Goal: Communication & Community: Answer question/provide support

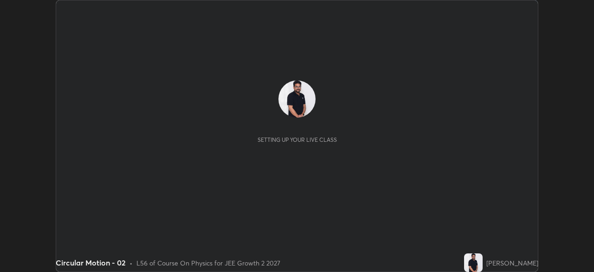
scroll to position [272, 594]
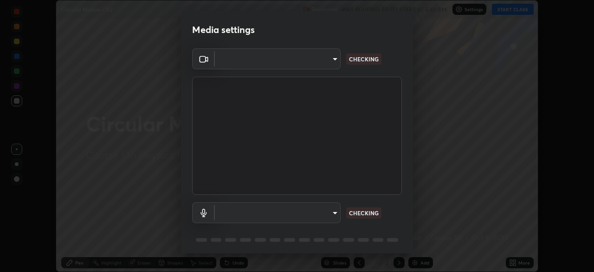
click at [335, 210] on body "Erase all Circular Motion - 02 Recording WAS SCHEDULED TO START AT 5:40 PM Sett…" at bounding box center [297, 136] width 594 height 272
type input "8e51ced37930e971e34d94304a72bdf124377ca82fa83f25b6b4e34e328f1921"
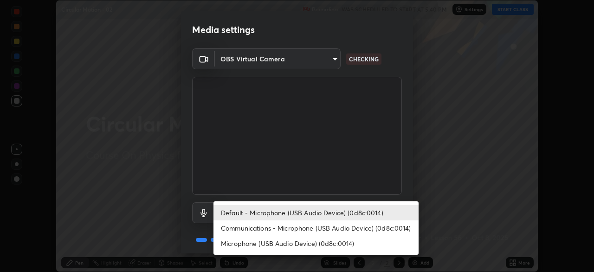
click at [335, 228] on li "Communications - Microphone (USB Audio Device) (0d8c:0014)" at bounding box center [316, 227] width 205 height 15
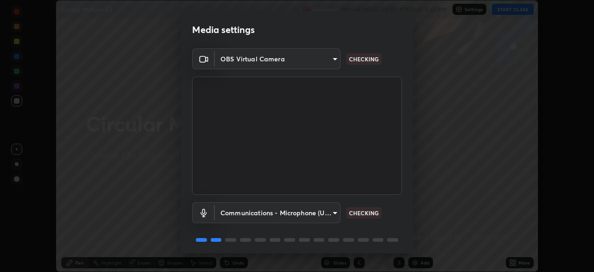
click at [329, 208] on body "Erase all Circular Motion - 02 Recording WAS SCHEDULED TO START AT 5:40 PM Sett…" at bounding box center [297, 136] width 594 height 272
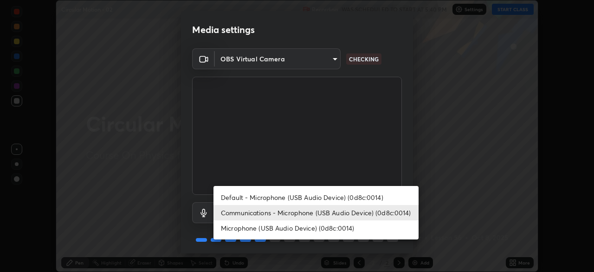
click at [328, 197] on li "Default - Microphone (USB Audio Device) (0d8c:0014)" at bounding box center [316, 196] width 205 height 15
type input "default"
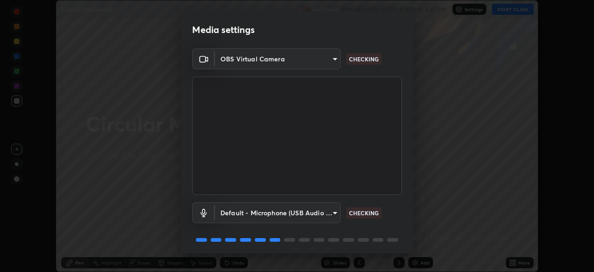
scroll to position [33, 0]
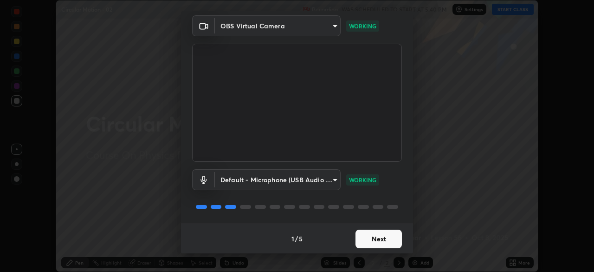
click at [379, 243] on button "Next" at bounding box center [379, 238] width 46 height 19
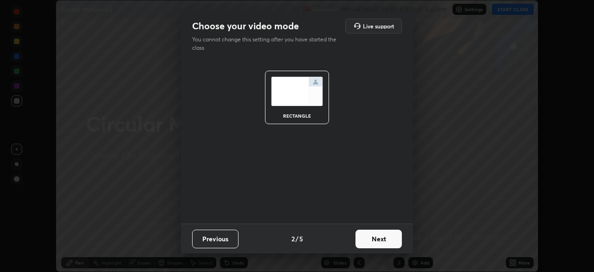
scroll to position [0, 0]
click at [379, 240] on button "Next" at bounding box center [379, 238] width 46 height 19
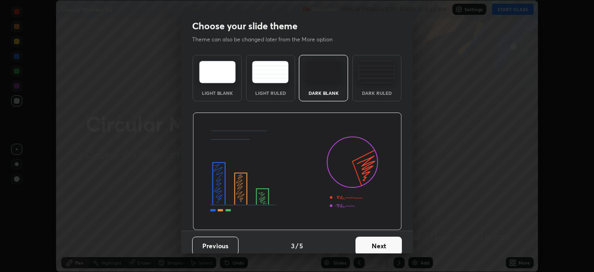
click at [383, 239] on button "Next" at bounding box center [379, 245] width 46 height 19
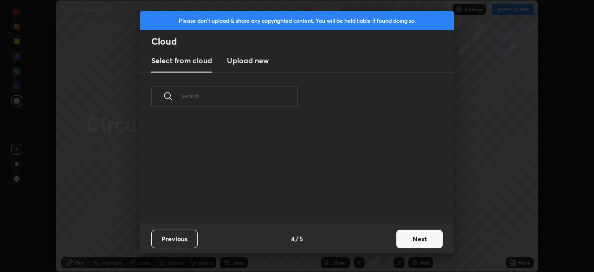
click at [405, 238] on button "Next" at bounding box center [419, 238] width 46 height 19
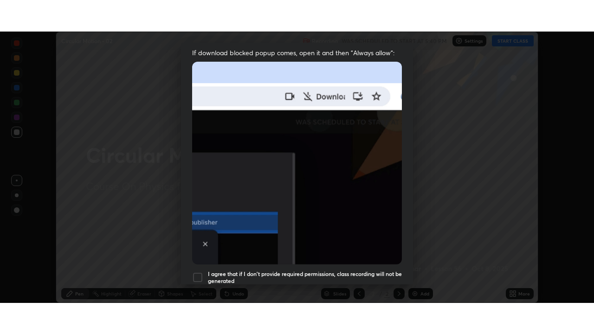
scroll to position [222, 0]
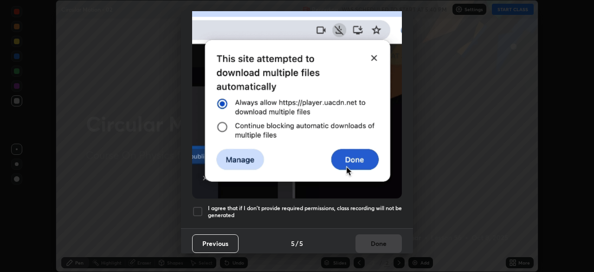
click at [370, 208] on h5 "I agree that if I don't provide required permissions, class recording will not …" at bounding box center [305, 211] width 194 height 14
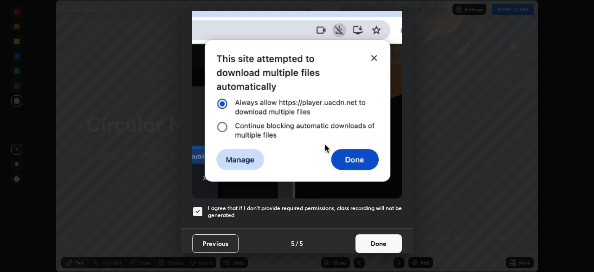
click at [378, 237] on button "Done" at bounding box center [379, 243] width 46 height 19
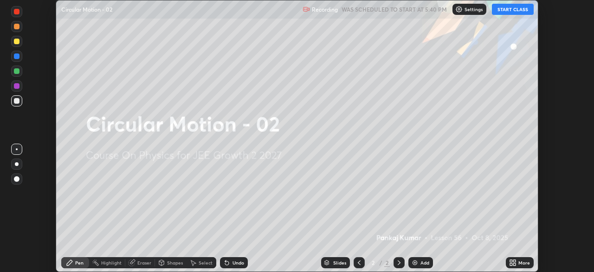
click at [508, 8] on button "START CLASS" at bounding box center [513, 9] width 42 height 11
click at [519, 266] on div "More" at bounding box center [520, 262] width 28 height 11
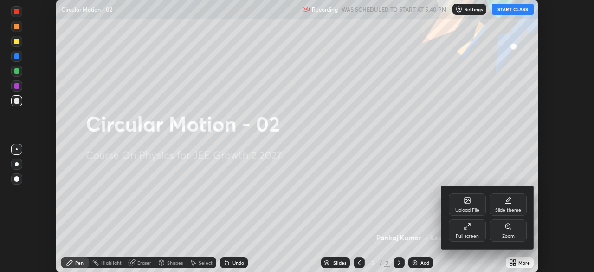
click at [460, 234] on div "Full screen" at bounding box center [467, 236] width 23 height 5
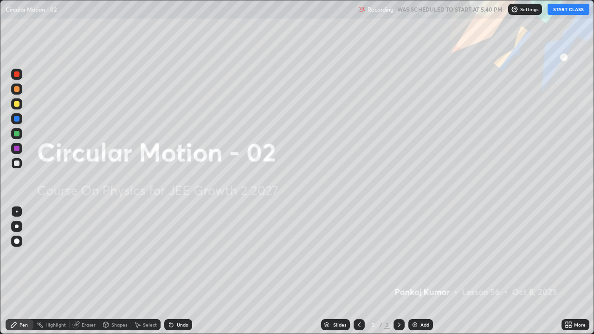
scroll to position [334, 594]
click at [422, 271] on div "Add" at bounding box center [421, 324] width 25 height 11
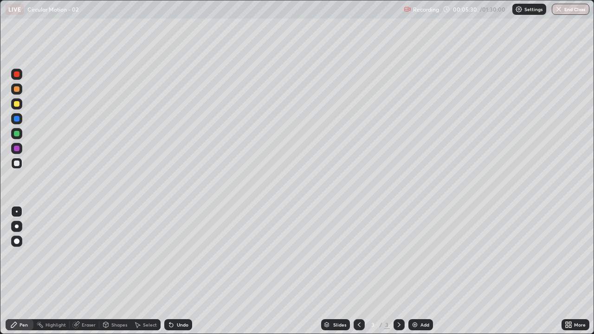
click at [17, 271] on div "Pen" at bounding box center [20, 324] width 28 height 11
click at [111, 271] on div "Shapes" at bounding box center [115, 324] width 32 height 11
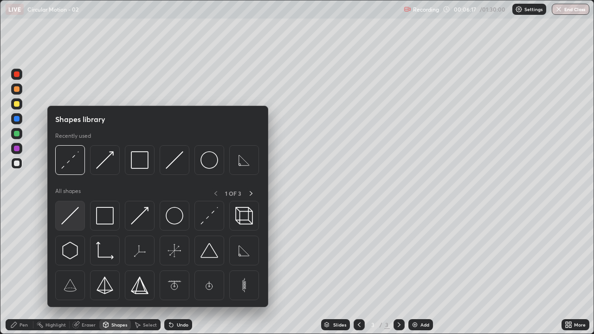
click at [72, 221] on img at bounding box center [70, 216] width 18 height 18
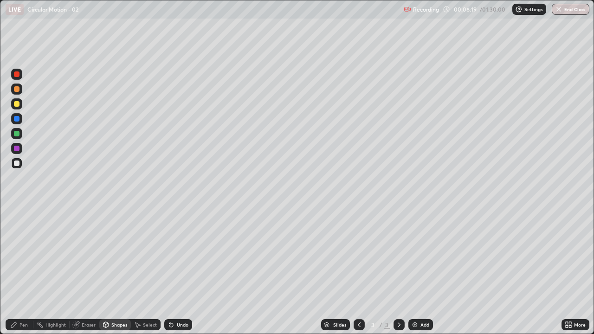
click at [114, 271] on div "Shapes" at bounding box center [115, 324] width 32 height 11
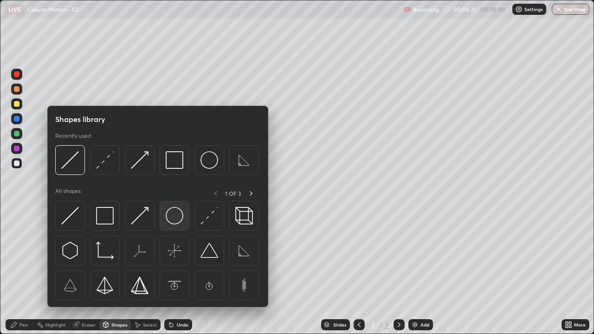
click at [177, 221] on img at bounding box center [175, 216] width 18 height 18
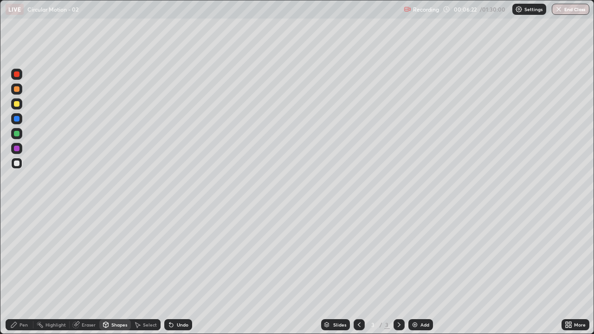
click at [115, 271] on div "Shapes" at bounding box center [115, 324] width 32 height 11
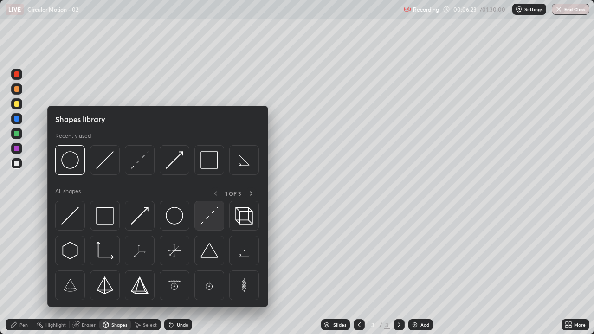
click at [208, 218] on img at bounding box center [210, 216] width 18 height 18
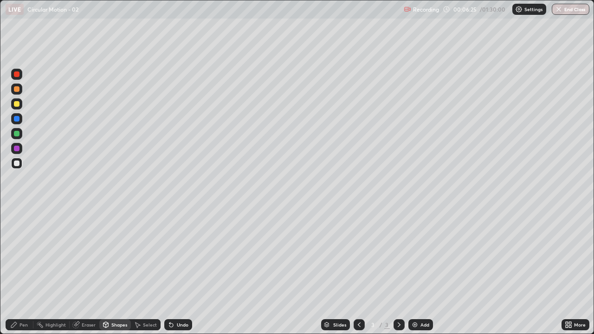
click at [117, 271] on div "Shapes" at bounding box center [115, 324] width 32 height 11
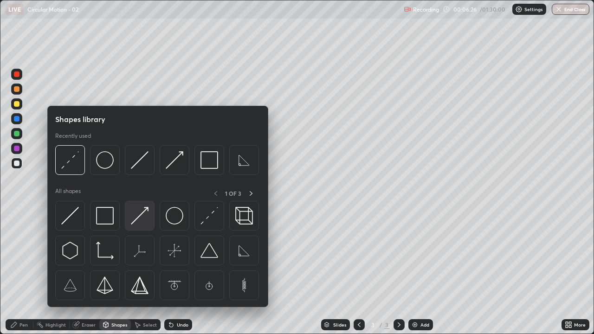
click at [138, 218] on img at bounding box center [140, 216] width 18 height 18
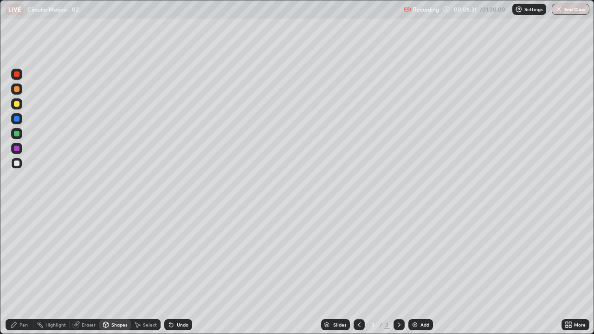
click at [13, 271] on div "Pen" at bounding box center [20, 324] width 28 height 11
click at [182, 271] on div "Undo" at bounding box center [178, 324] width 28 height 11
click at [114, 271] on div "Shapes" at bounding box center [115, 324] width 32 height 11
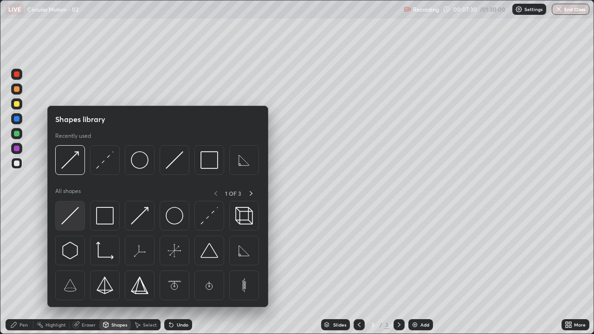
click at [75, 221] on img at bounding box center [70, 216] width 18 height 18
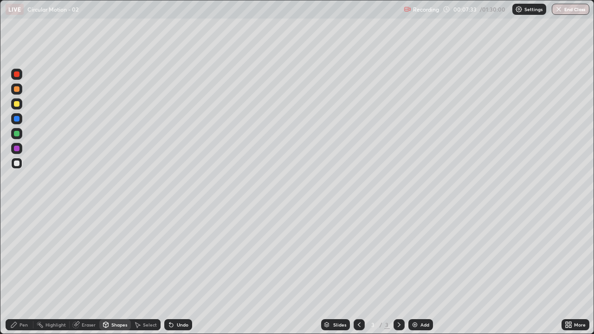
click at [22, 271] on div "Pen" at bounding box center [23, 325] width 8 height 5
click at [104, 271] on div "Shapes" at bounding box center [115, 324] width 32 height 11
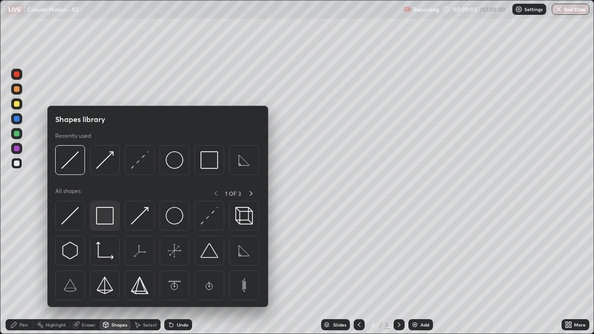
click at [105, 215] on img at bounding box center [105, 216] width 18 height 18
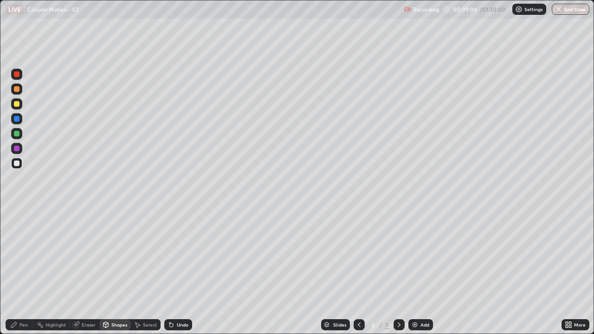
click at [19, 271] on div "Pen" at bounding box center [20, 324] width 28 height 11
click at [421, 271] on div "Add" at bounding box center [425, 325] width 9 height 5
click at [115, 271] on div "Shapes" at bounding box center [119, 325] width 16 height 5
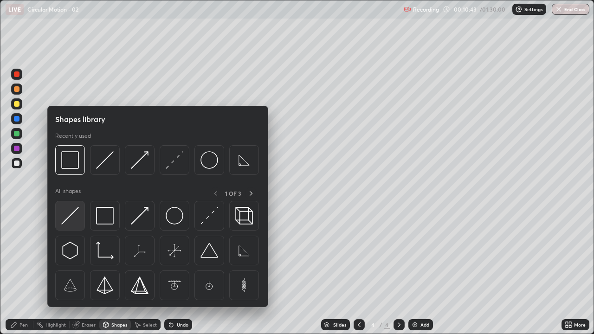
click at [72, 216] on img at bounding box center [70, 216] width 18 height 18
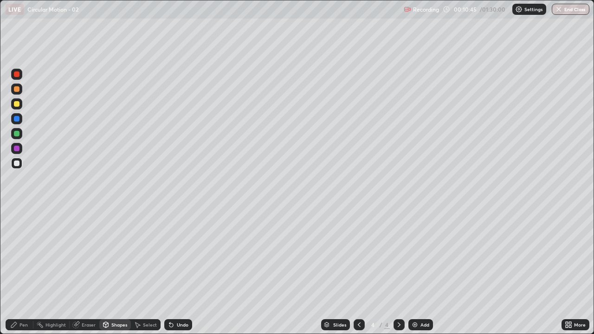
click at [110, 271] on div "Shapes" at bounding box center [115, 324] width 32 height 11
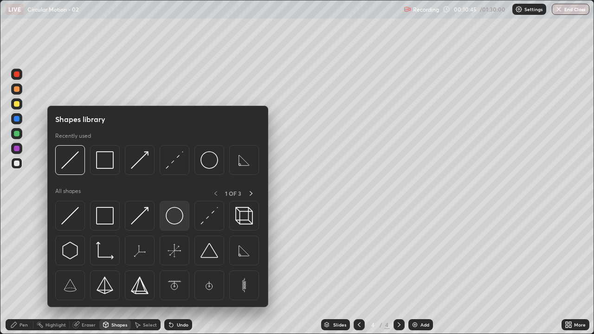
click at [177, 218] on img at bounding box center [175, 216] width 18 height 18
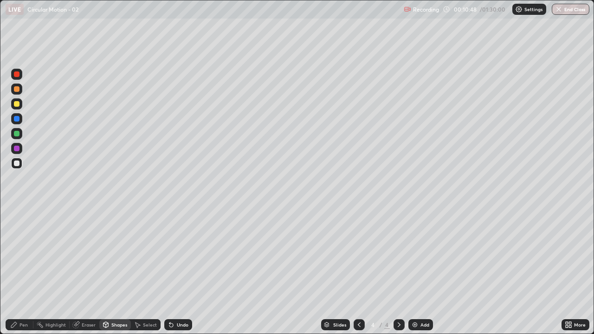
click at [109, 271] on div "Shapes" at bounding box center [115, 324] width 32 height 11
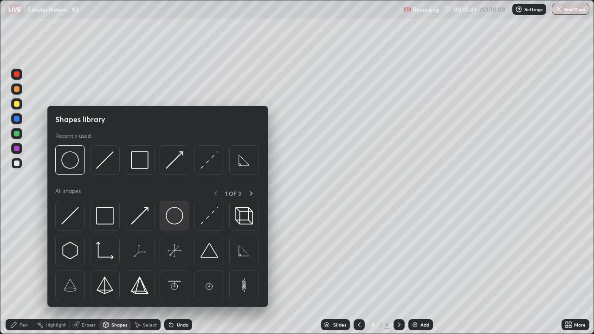
click at [175, 218] on img at bounding box center [175, 216] width 18 height 18
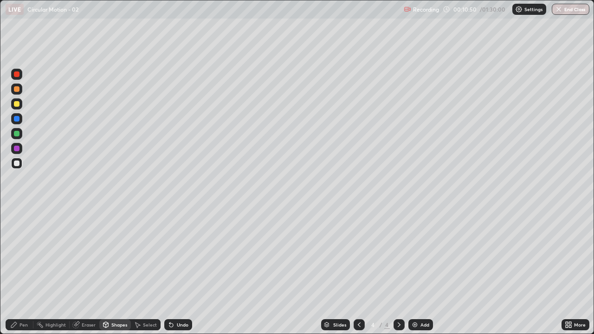
click at [119, 271] on div "Shapes" at bounding box center [119, 325] width 16 height 5
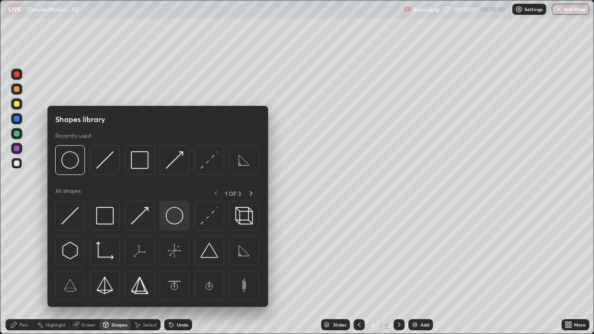
click at [176, 214] on img at bounding box center [175, 216] width 18 height 18
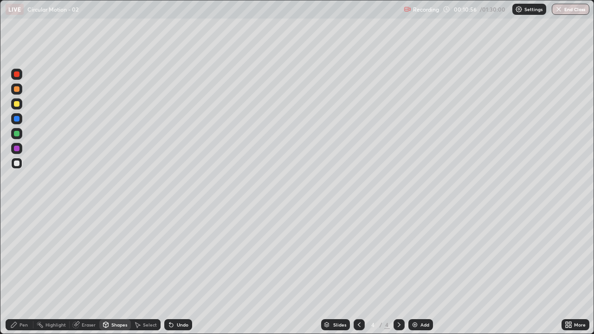
click at [114, 271] on div "Shapes" at bounding box center [119, 325] width 16 height 5
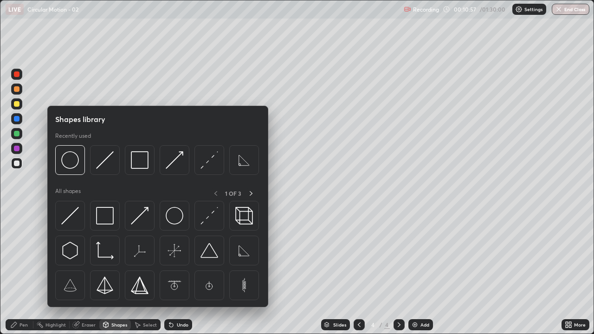
click at [83, 271] on div "Eraser" at bounding box center [85, 324] width 30 height 11
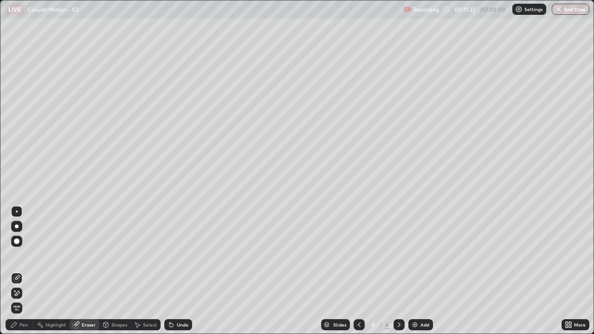
click at [117, 271] on div "Shapes" at bounding box center [119, 325] width 16 height 5
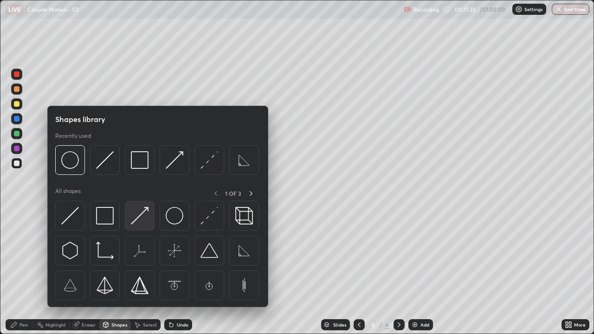
click at [137, 216] on img at bounding box center [140, 216] width 18 height 18
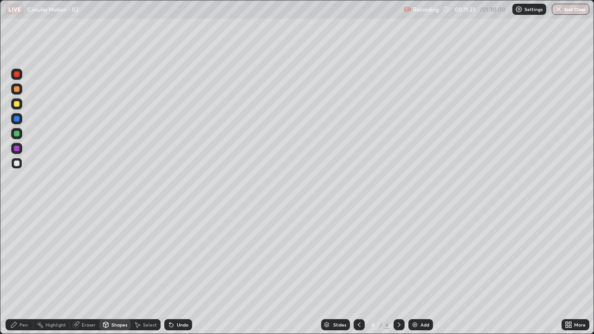
click at [19, 104] on div at bounding box center [17, 104] width 6 height 6
click at [16, 271] on div "Pen" at bounding box center [20, 324] width 28 height 11
click at [21, 271] on div "Pen" at bounding box center [20, 324] width 28 height 11
click at [18, 158] on div at bounding box center [16, 163] width 11 height 11
click at [113, 271] on div "Shapes" at bounding box center [119, 325] width 16 height 5
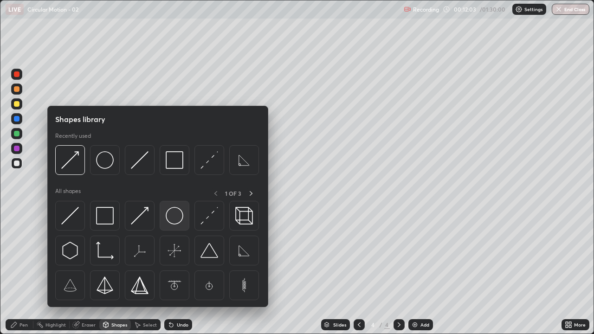
click at [170, 216] on img at bounding box center [175, 216] width 18 height 18
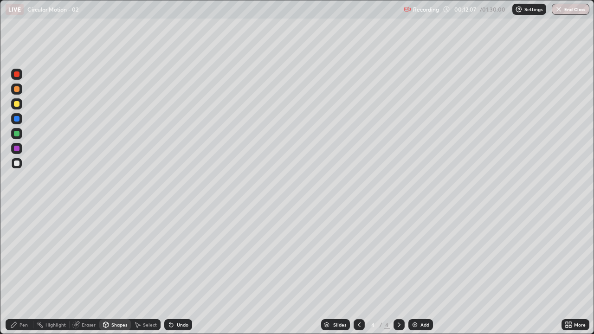
click at [82, 271] on div "Eraser" at bounding box center [85, 324] width 30 height 11
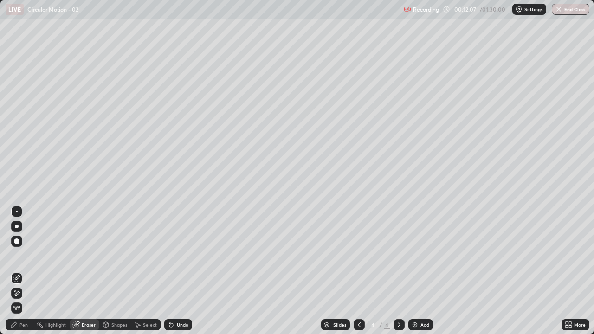
click at [111, 271] on div "Shapes" at bounding box center [115, 324] width 32 height 11
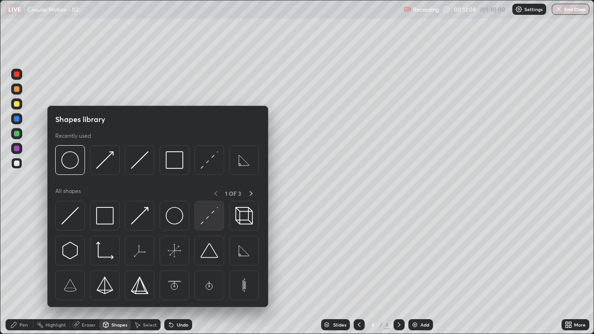
click at [208, 220] on img at bounding box center [210, 216] width 18 height 18
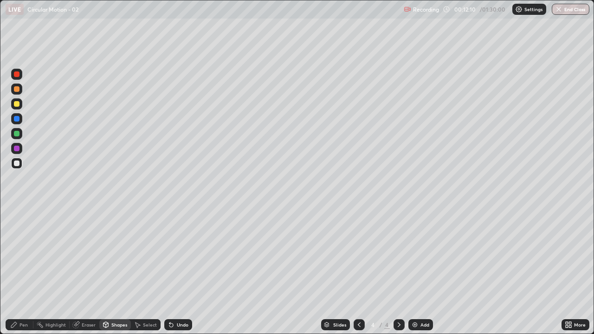
click at [87, 271] on div "Eraser" at bounding box center [89, 325] width 14 height 5
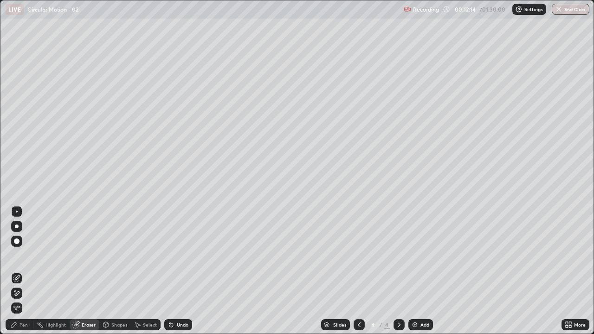
click at [105, 271] on div "Shapes" at bounding box center [115, 324] width 32 height 11
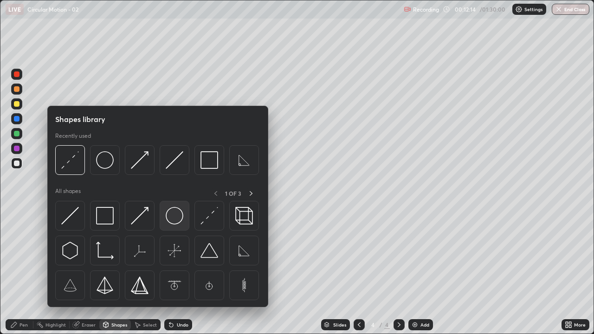
click at [168, 216] on img at bounding box center [175, 216] width 18 height 18
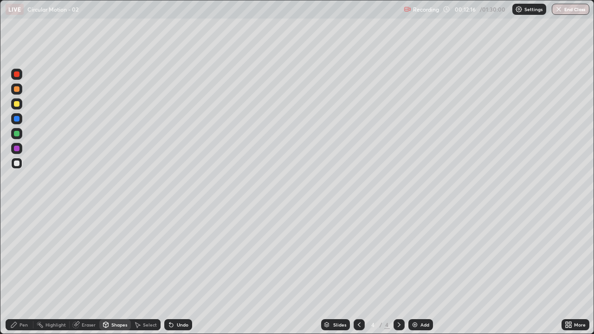
click at [18, 134] on div at bounding box center [17, 134] width 6 height 6
click at [24, 271] on div "Pen" at bounding box center [23, 325] width 8 height 5
click at [115, 271] on div "Shapes" at bounding box center [119, 325] width 16 height 5
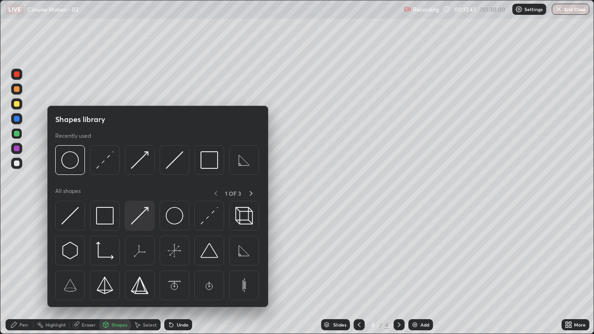
click at [136, 212] on img at bounding box center [140, 216] width 18 height 18
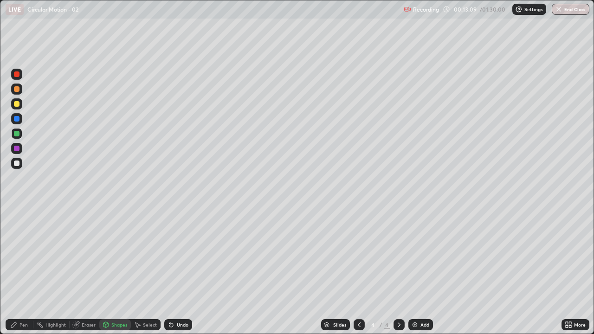
click at [115, 271] on div "Shapes" at bounding box center [119, 325] width 16 height 5
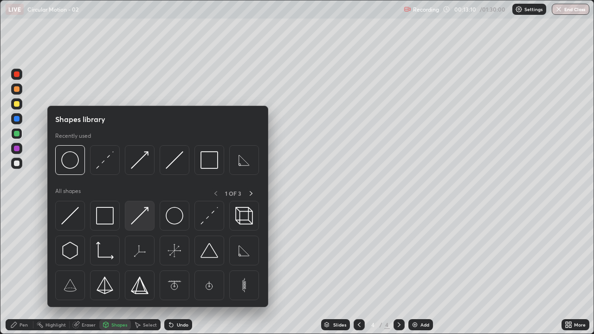
click at [137, 214] on img at bounding box center [140, 216] width 18 height 18
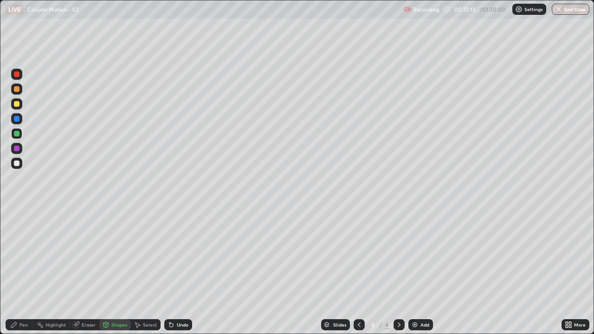
click at [19, 271] on div "Pen" at bounding box center [20, 324] width 28 height 11
click at [111, 271] on div "Shapes" at bounding box center [115, 324] width 32 height 11
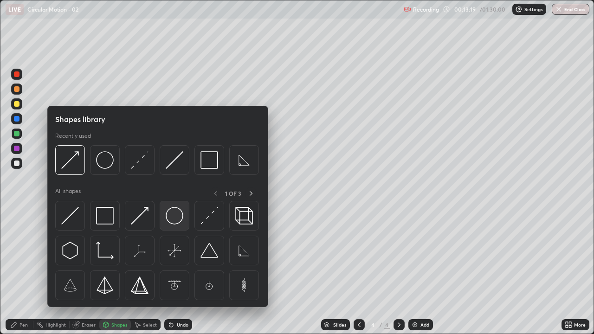
click at [175, 219] on img at bounding box center [175, 216] width 18 height 18
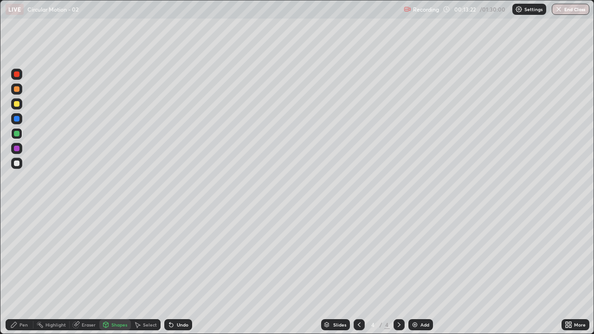
click at [117, 271] on div "Shapes" at bounding box center [119, 325] width 16 height 5
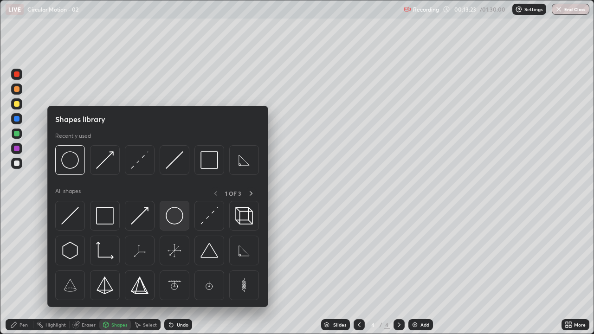
click at [179, 222] on img at bounding box center [175, 216] width 18 height 18
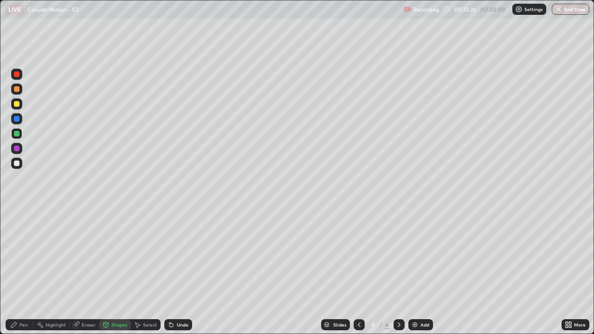
click at [19, 271] on div "Pen" at bounding box center [20, 324] width 28 height 11
click at [112, 271] on div "Shapes" at bounding box center [119, 325] width 16 height 5
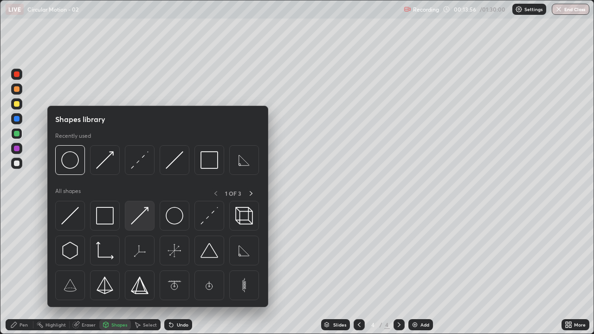
click at [141, 212] on img at bounding box center [140, 216] width 18 height 18
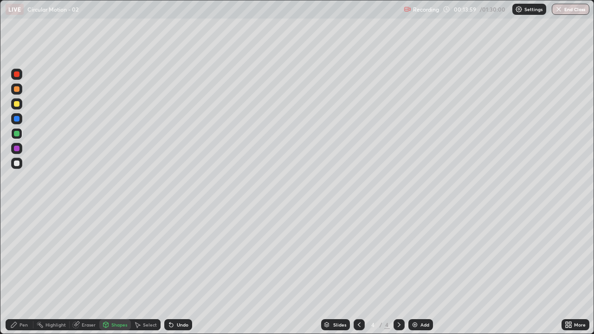
click at [17, 271] on icon at bounding box center [13, 324] width 7 height 7
click at [422, 271] on div "Add" at bounding box center [425, 325] width 9 height 5
click at [116, 271] on div "Shapes" at bounding box center [115, 324] width 32 height 11
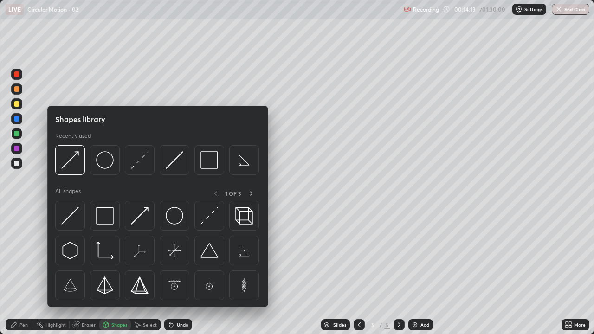
click at [17, 271] on icon at bounding box center [13, 324] width 7 height 7
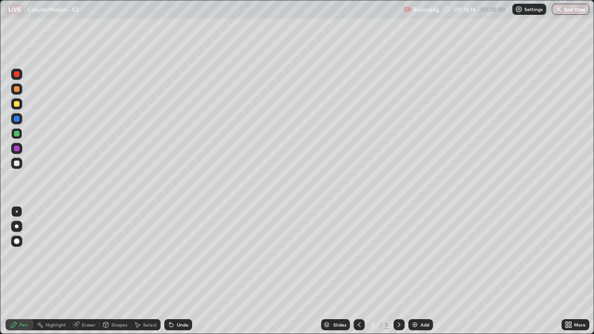
click at [17, 162] on div at bounding box center [17, 164] width 6 height 6
click at [117, 271] on div "Shapes" at bounding box center [115, 324] width 32 height 11
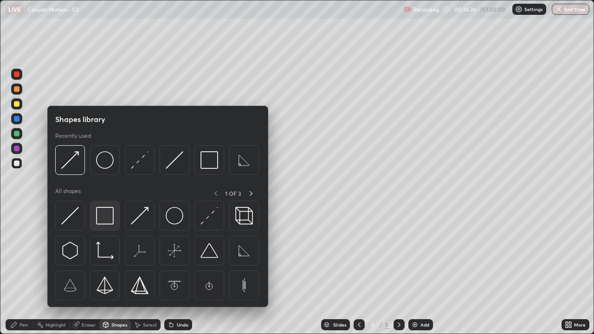
click at [106, 214] on img at bounding box center [105, 216] width 18 height 18
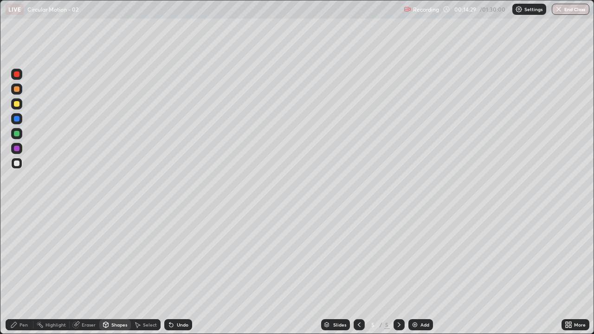
click at [111, 271] on div "Shapes" at bounding box center [115, 324] width 32 height 11
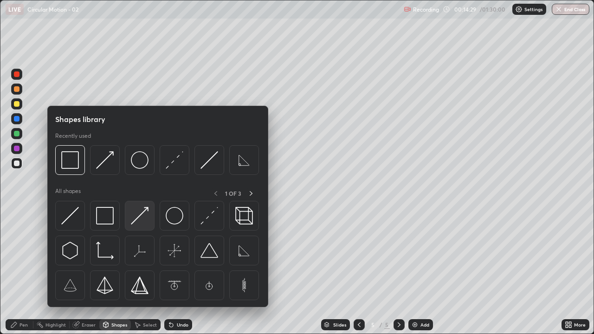
click at [139, 216] on img at bounding box center [140, 216] width 18 height 18
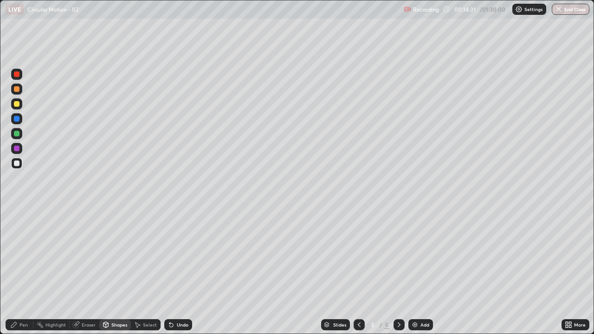
click at [10, 271] on icon at bounding box center [13, 324] width 7 height 7
click at [113, 271] on div "Shapes" at bounding box center [115, 324] width 32 height 11
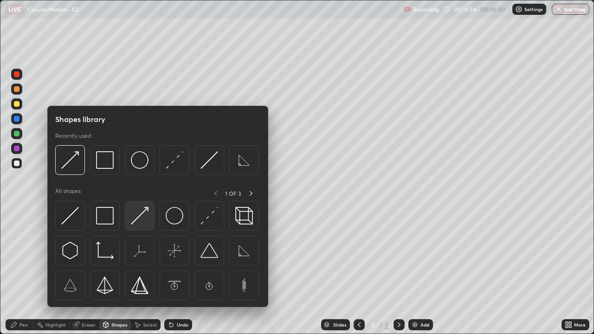
click at [141, 214] on img at bounding box center [140, 216] width 18 height 18
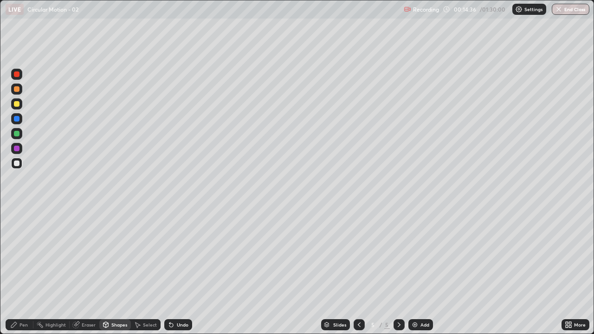
click at [17, 271] on icon at bounding box center [14, 325] width 6 height 6
click at [118, 271] on div "Shapes" at bounding box center [115, 324] width 32 height 11
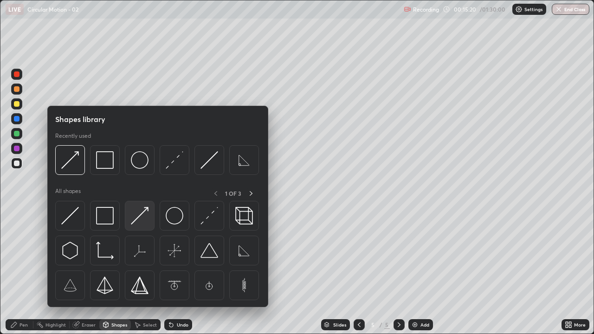
click at [147, 217] on img at bounding box center [140, 216] width 18 height 18
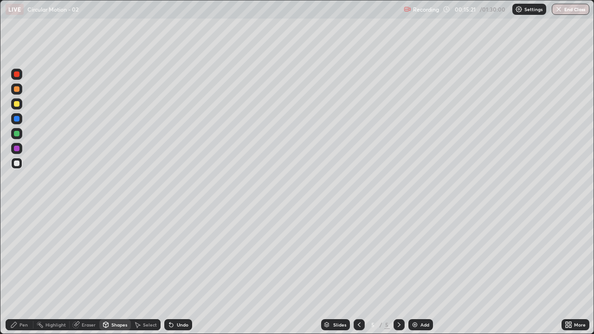
click at [17, 132] on div at bounding box center [17, 134] width 6 height 6
click at [7, 271] on div "Pen" at bounding box center [20, 324] width 28 height 11
click at [354, 271] on div at bounding box center [359, 324] width 11 height 11
click at [399, 271] on icon at bounding box center [399, 324] width 7 height 7
click at [358, 271] on icon at bounding box center [359, 325] width 3 height 5
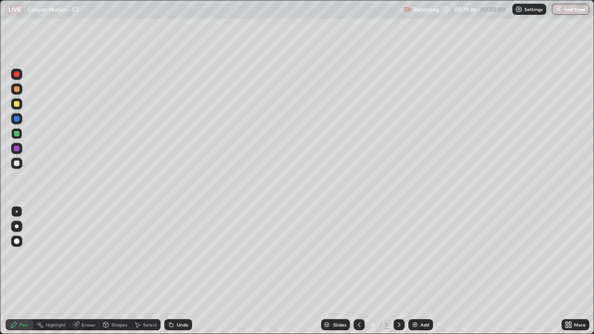
click at [17, 271] on div "Pen" at bounding box center [20, 324] width 28 height 11
click at [116, 271] on div "Shapes" at bounding box center [115, 324] width 32 height 11
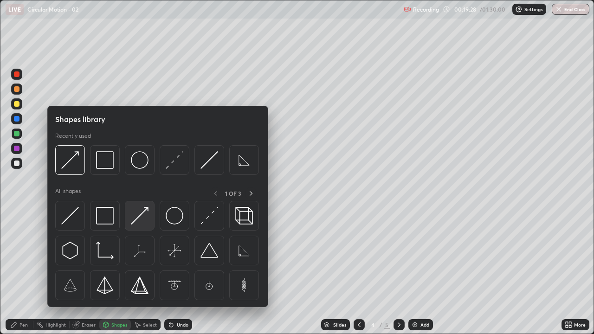
click at [140, 217] on img at bounding box center [140, 216] width 18 height 18
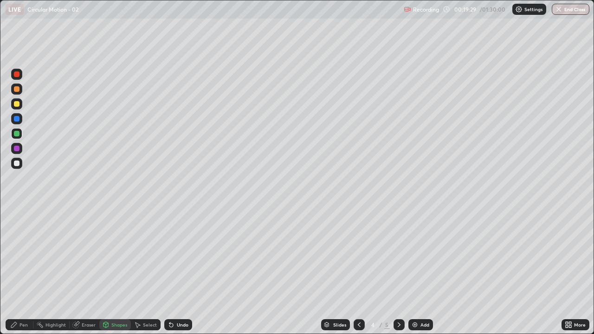
click at [17, 134] on div at bounding box center [17, 134] width 6 height 6
click at [16, 271] on div "Pen" at bounding box center [20, 324] width 28 height 11
click at [82, 271] on div "Eraser" at bounding box center [85, 324] width 30 height 11
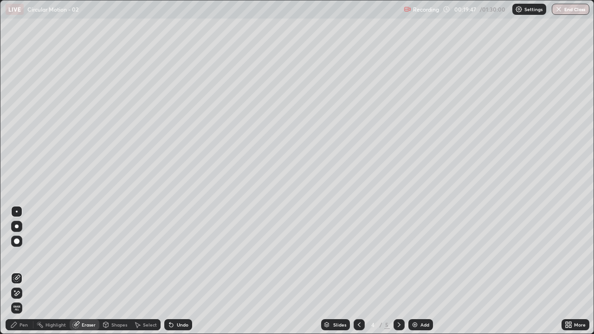
click at [19, 271] on div "Pen" at bounding box center [20, 324] width 28 height 11
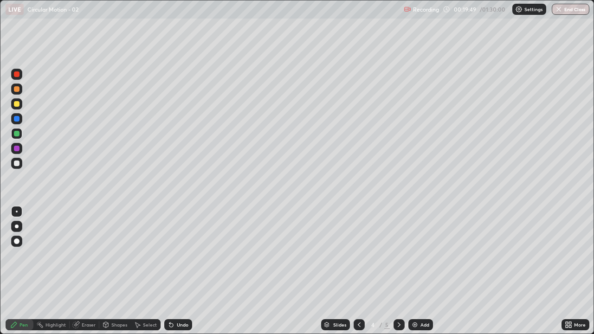
click at [16, 146] on div at bounding box center [17, 149] width 6 height 6
click at [402, 271] on icon at bounding box center [399, 324] width 7 height 7
click at [363, 271] on div at bounding box center [359, 324] width 11 height 11
click at [399, 271] on icon at bounding box center [399, 324] width 7 height 7
click at [430, 271] on div "Add" at bounding box center [421, 324] width 25 height 11
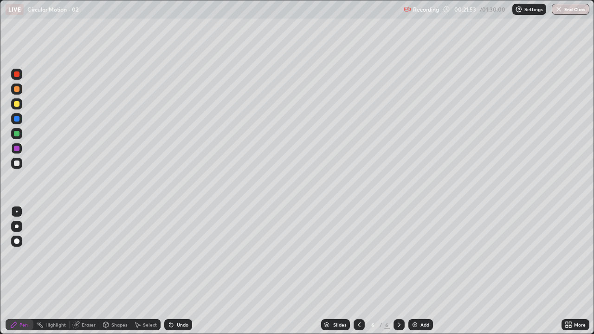
click at [19, 271] on div "Pen" at bounding box center [20, 324] width 28 height 11
click at [18, 161] on div at bounding box center [17, 164] width 6 height 6
click at [116, 271] on div "Shapes" at bounding box center [115, 324] width 32 height 11
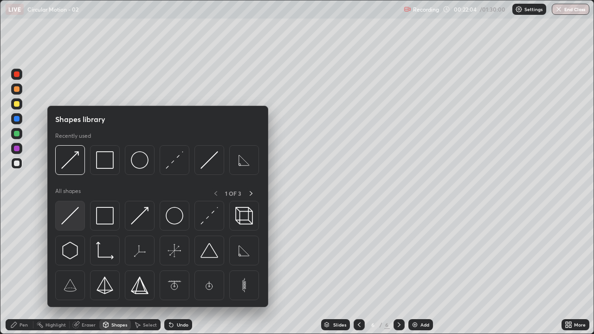
click at [71, 217] on img at bounding box center [70, 216] width 18 height 18
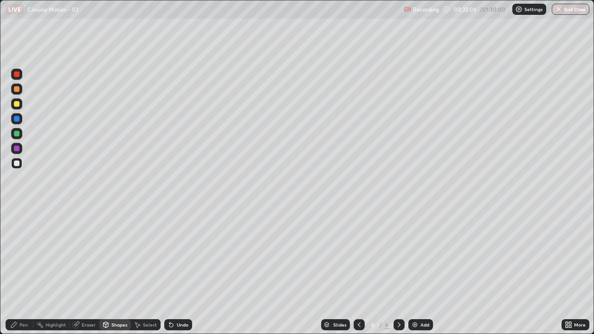
click at [117, 271] on div "Shapes" at bounding box center [119, 325] width 16 height 5
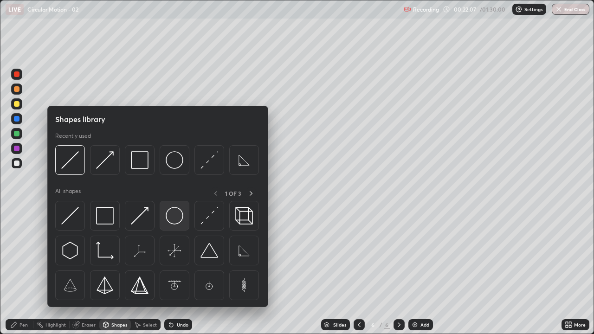
click at [176, 225] on div at bounding box center [175, 216] width 30 height 30
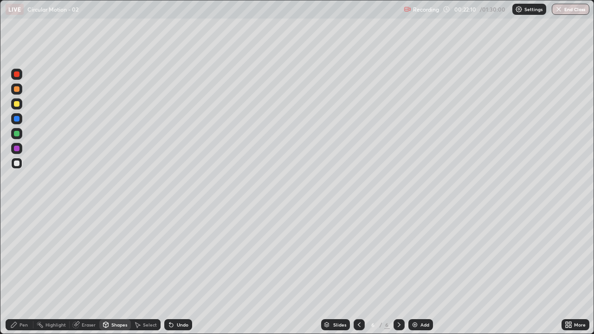
click at [116, 271] on div "Shapes" at bounding box center [119, 325] width 16 height 5
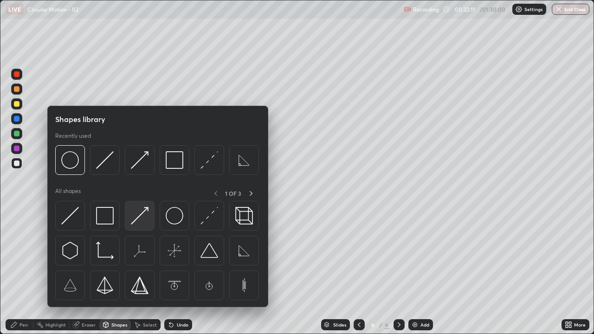
click at [140, 217] on img at bounding box center [140, 216] width 18 height 18
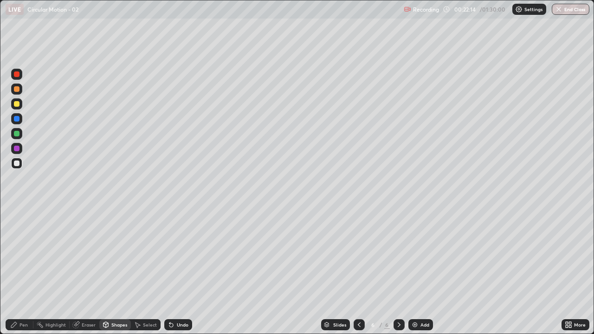
click at [119, 271] on div "Shapes" at bounding box center [115, 324] width 32 height 11
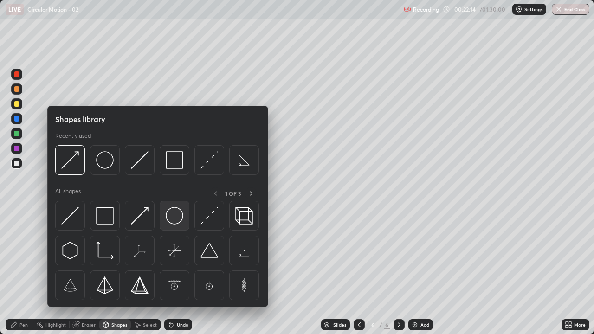
click at [175, 221] on img at bounding box center [175, 216] width 18 height 18
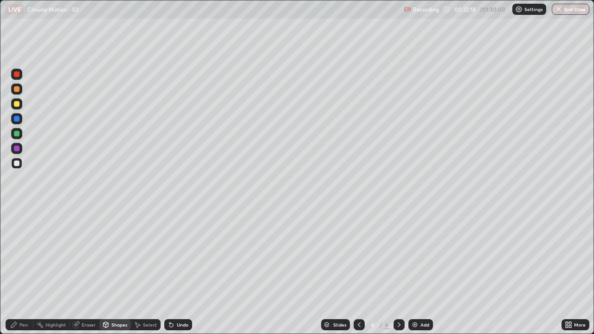
click at [13, 271] on icon at bounding box center [13, 324] width 7 height 7
click at [82, 271] on div "Eraser" at bounding box center [85, 324] width 30 height 11
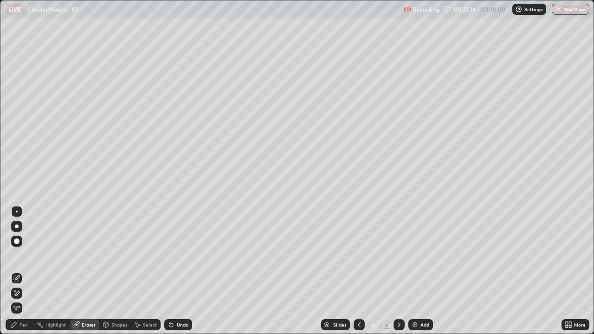
click at [115, 271] on div "Shapes" at bounding box center [115, 324] width 32 height 11
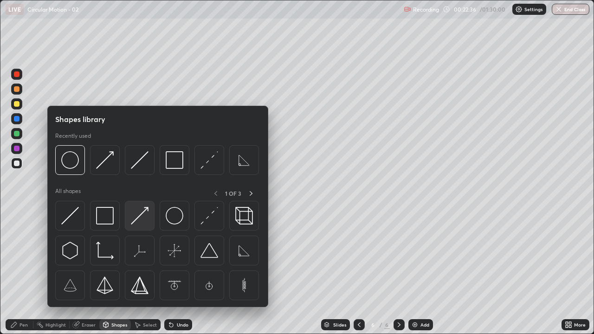
click at [146, 218] on img at bounding box center [140, 216] width 18 height 18
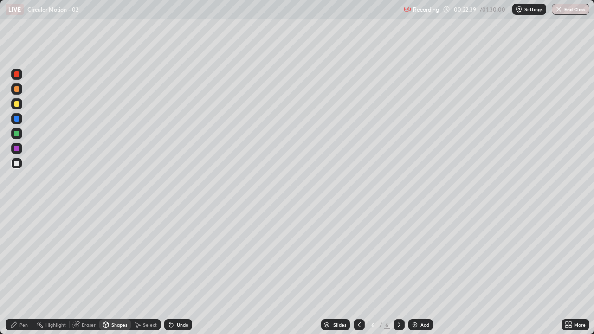
click at [184, 271] on div "Undo" at bounding box center [183, 325] width 12 height 5
click at [17, 134] on div at bounding box center [17, 134] width 6 height 6
click at [113, 271] on div "Shapes" at bounding box center [115, 324] width 32 height 11
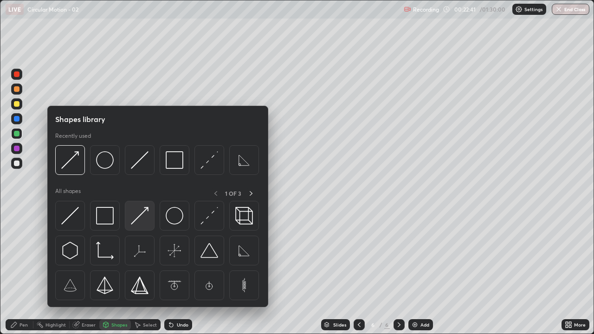
click at [143, 215] on img at bounding box center [140, 216] width 18 height 18
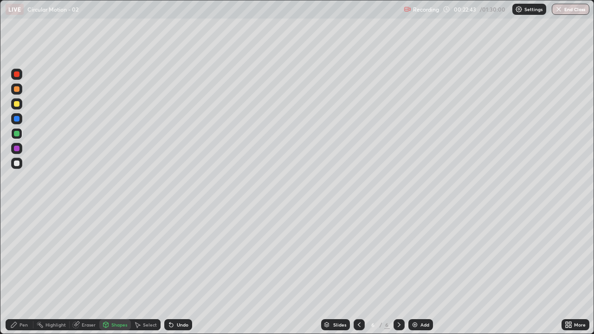
click at [18, 271] on div "Pen" at bounding box center [20, 324] width 28 height 11
click at [119, 271] on div "Shapes" at bounding box center [119, 325] width 16 height 5
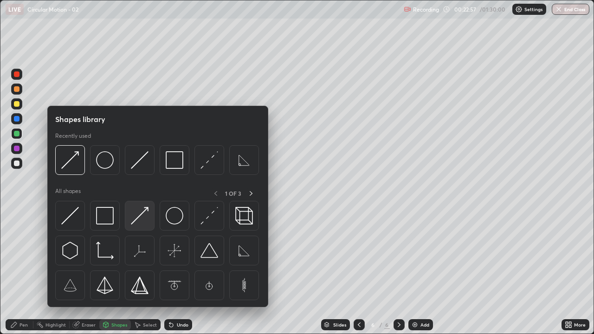
click at [139, 219] on img at bounding box center [140, 216] width 18 height 18
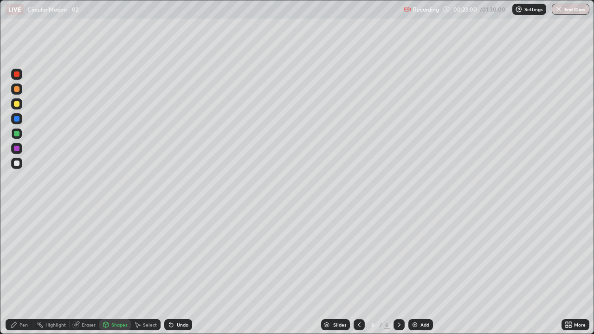
click at [24, 271] on div "Pen" at bounding box center [23, 325] width 8 height 5
click at [16, 162] on div at bounding box center [17, 164] width 6 height 6
click at [22, 271] on div "Pen" at bounding box center [20, 324] width 28 height 11
click at [16, 161] on div at bounding box center [17, 164] width 6 height 6
click at [23, 271] on div "Pen" at bounding box center [23, 325] width 8 height 5
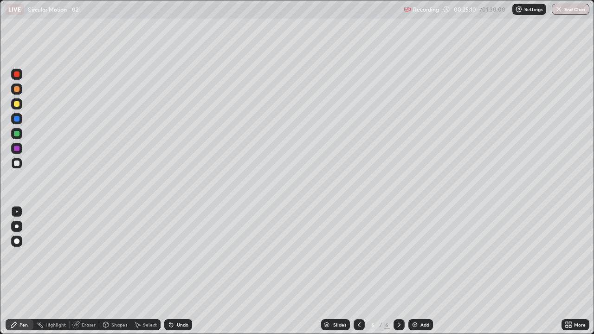
click at [20, 161] on div at bounding box center [16, 163] width 11 height 11
click at [111, 271] on div "Shapes" at bounding box center [119, 325] width 16 height 5
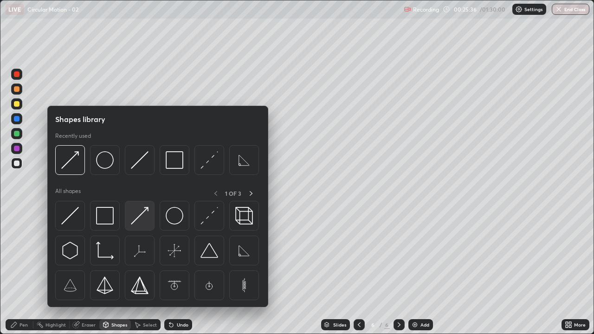
click at [138, 218] on img at bounding box center [140, 216] width 18 height 18
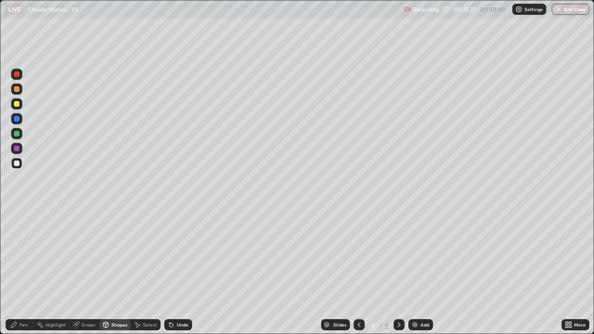
click at [17, 147] on div at bounding box center [17, 149] width 6 height 6
click at [114, 271] on div "Shapes" at bounding box center [119, 325] width 16 height 5
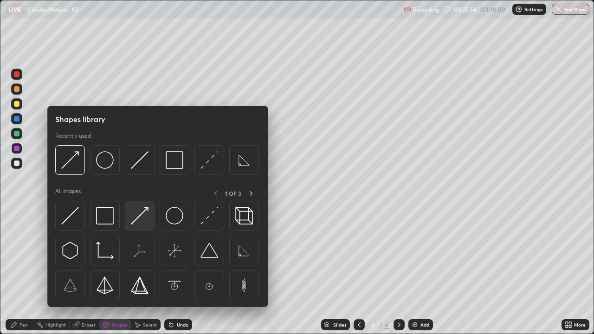
click at [134, 217] on img at bounding box center [140, 216] width 18 height 18
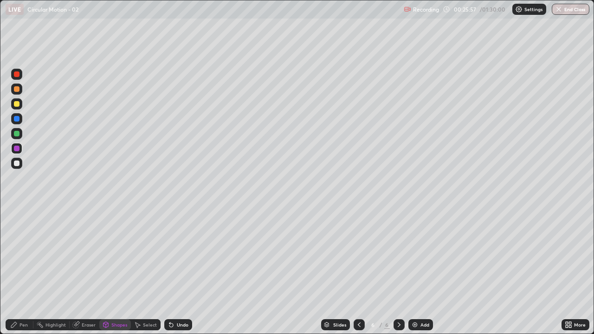
click at [23, 271] on div "Pen" at bounding box center [23, 325] width 8 height 5
click at [173, 271] on icon at bounding box center [171, 324] width 7 height 7
click at [21, 271] on div "Pen" at bounding box center [20, 324] width 28 height 11
click at [18, 162] on div at bounding box center [17, 164] width 6 height 6
click at [19, 271] on div "Pen" at bounding box center [20, 324] width 28 height 11
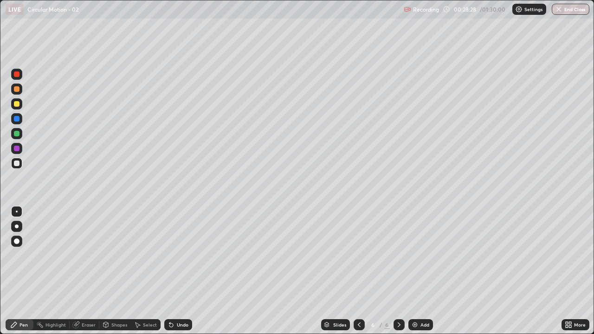
click at [21, 164] on div at bounding box center [16, 163] width 11 height 11
click at [80, 271] on div "Eraser" at bounding box center [85, 324] width 30 height 11
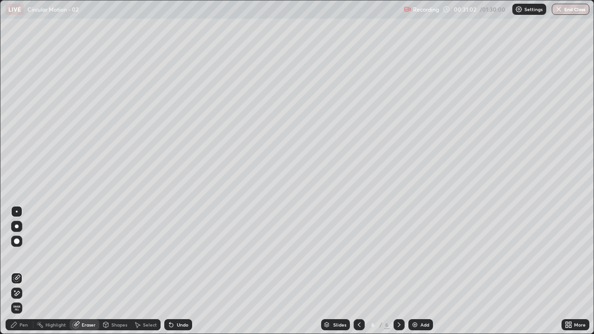
click at [16, 271] on icon at bounding box center [16, 294] width 7 height 8
click at [183, 271] on div "Undo" at bounding box center [178, 324] width 28 height 11
click at [181, 271] on div "Undo" at bounding box center [178, 324] width 28 height 11
click at [180, 271] on div "Undo" at bounding box center [178, 324] width 28 height 11
click at [181, 271] on div "Undo" at bounding box center [183, 325] width 12 height 5
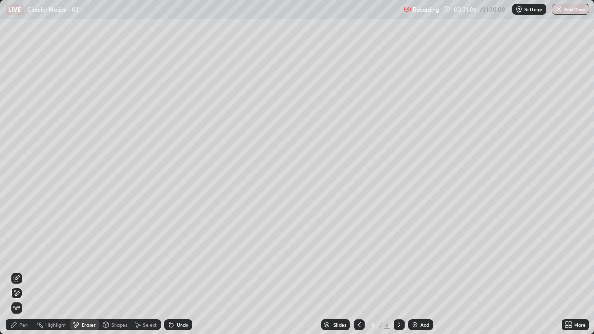
click at [181, 271] on div "Undo" at bounding box center [183, 325] width 12 height 5
click at [182, 271] on div "Undo" at bounding box center [183, 325] width 12 height 5
click at [183, 271] on div "Undo" at bounding box center [183, 325] width 12 height 5
click at [180, 271] on div "Undo" at bounding box center [183, 325] width 12 height 5
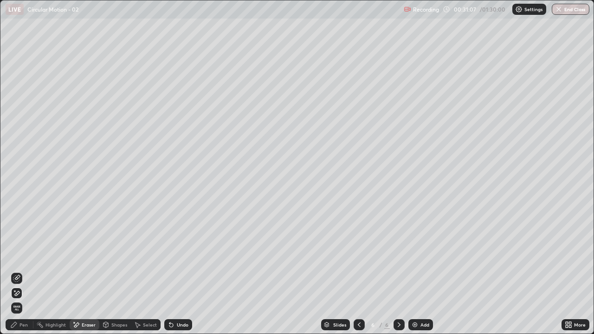
click at [184, 271] on div "Undo" at bounding box center [178, 324] width 28 height 11
click at [185, 271] on div "Undo" at bounding box center [183, 325] width 12 height 5
click at [186, 271] on div "Undo" at bounding box center [183, 325] width 12 height 5
click at [185, 271] on div "Undo" at bounding box center [183, 325] width 12 height 5
click at [188, 271] on div "Undo" at bounding box center [178, 324] width 28 height 11
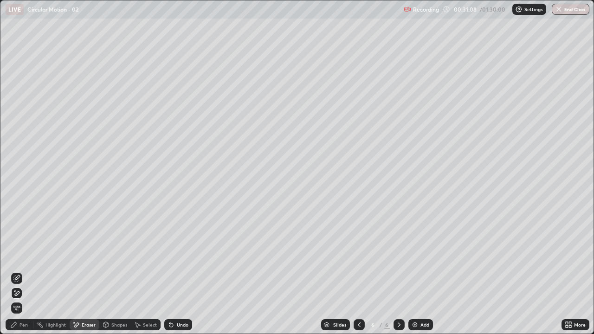
click at [189, 271] on div "Undo" at bounding box center [178, 324] width 28 height 11
click at [190, 271] on div "Undo" at bounding box center [178, 324] width 28 height 11
click at [191, 271] on div "Undo" at bounding box center [178, 324] width 28 height 11
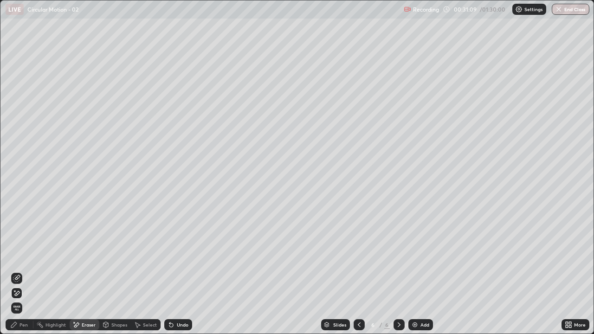
click at [190, 271] on div "Undo" at bounding box center [178, 324] width 28 height 11
click at [191, 271] on div "Undo" at bounding box center [178, 324] width 28 height 11
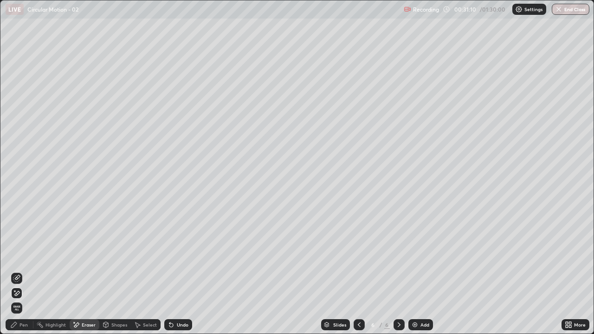
click at [196, 271] on div "Slides 6 / 6 Add" at bounding box center [377, 325] width 370 height 19
click at [190, 271] on div "Undo" at bounding box center [178, 324] width 28 height 11
click at [182, 271] on div "Undo" at bounding box center [183, 325] width 12 height 5
click at [180, 271] on div "Undo" at bounding box center [183, 325] width 12 height 5
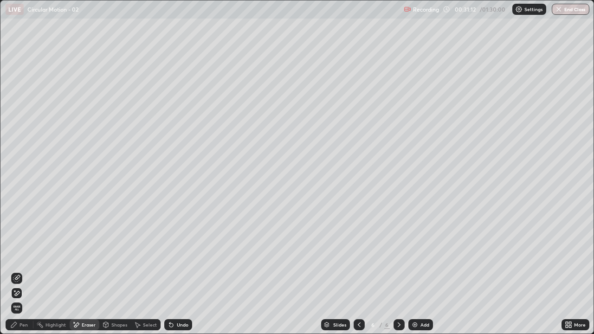
click at [178, 271] on div "Undo" at bounding box center [183, 325] width 12 height 5
click at [21, 271] on div "Pen" at bounding box center [20, 324] width 28 height 11
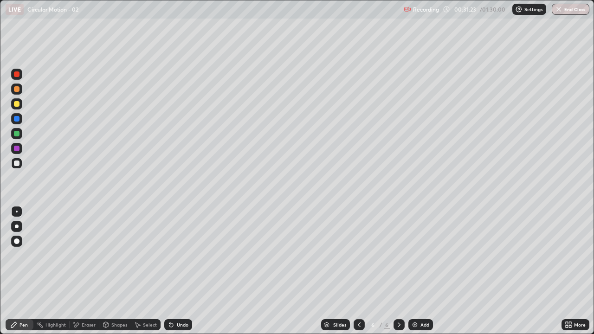
click at [358, 271] on icon at bounding box center [359, 324] width 7 height 7
click at [358, 271] on icon at bounding box center [359, 325] width 3 height 5
click at [398, 271] on div at bounding box center [399, 324] width 11 height 11
click at [397, 271] on icon at bounding box center [399, 324] width 7 height 7
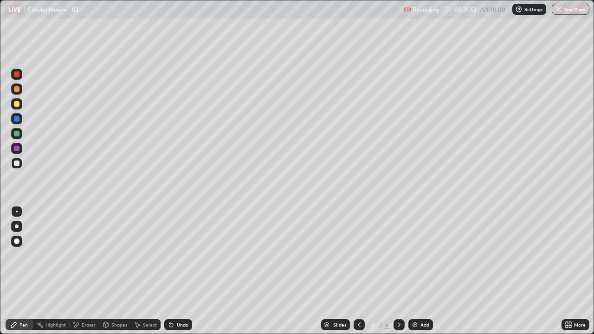
click at [398, 271] on icon at bounding box center [399, 324] width 7 height 7
click at [14, 271] on icon at bounding box center [13, 324] width 7 height 7
click at [16, 162] on div at bounding box center [17, 164] width 6 height 6
click at [0, 268] on div "Setting up your live class" at bounding box center [297, 167] width 594 height 334
click at [427, 271] on div "Add" at bounding box center [425, 325] width 9 height 5
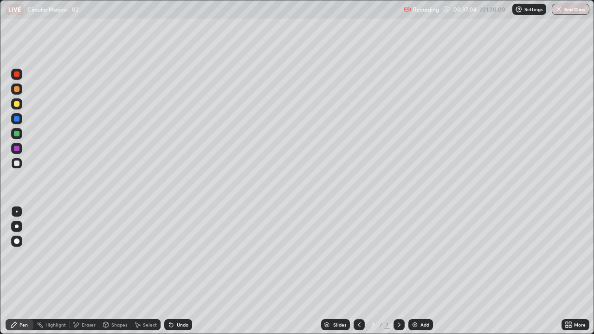
click at [116, 271] on div "Shapes" at bounding box center [115, 324] width 32 height 11
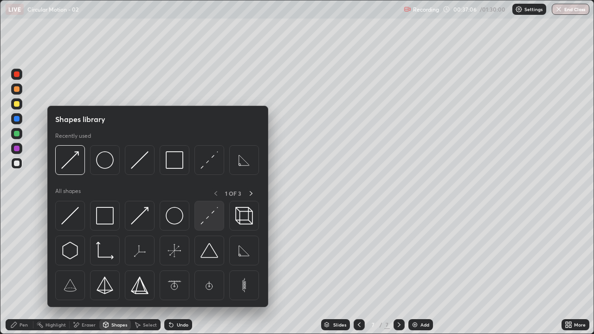
click at [206, 217] on img at bounding box center [210, 216] width 18 height 18
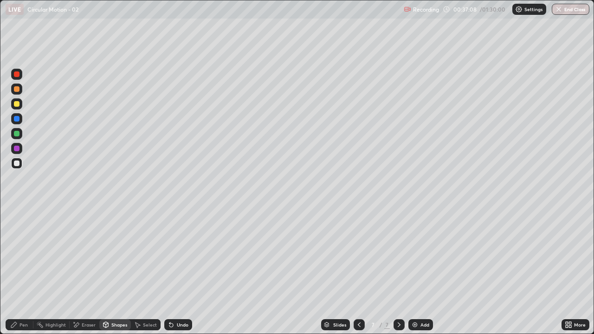
click at [112, 271] on div "Shapes" at bounding box center [115, 324] width 32 height 11
click at [181, 271] on div "Undo" at bounding box center [183, 325] width 12 height 5
click at [106, 271] on div "Shapes" at bounding box center [115, 324] width 32 height 11
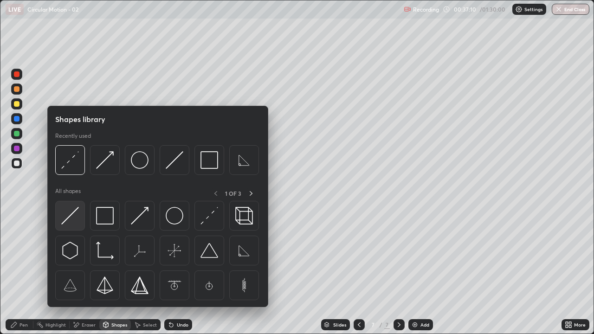
click at [70, 213] on img at bounding box center [70, 216] width 18 height 18
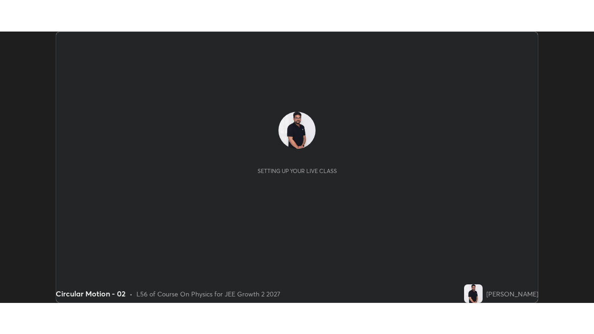
scroll to position [272, 594]
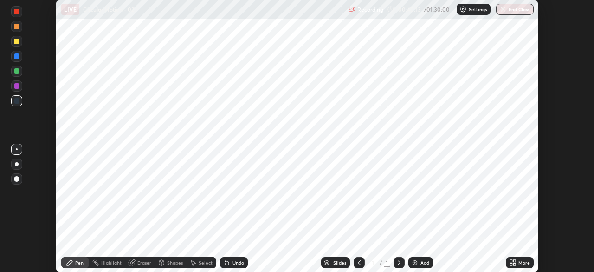
click at [418, 263] on div "Add" at bounding box center [421, 262] width 25 height 11
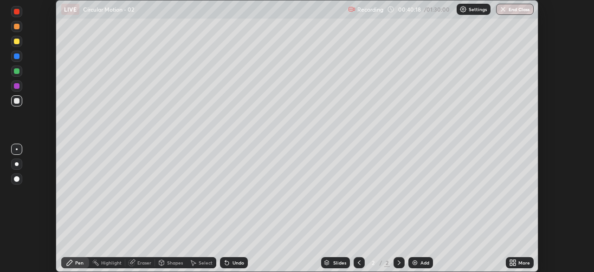
click at [518, 260] on div "More" at bounding box center [520, 262] width 28 height 11
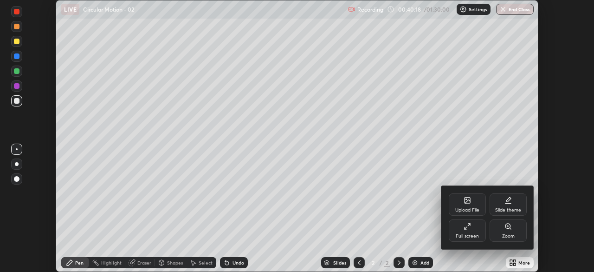
click at [469, 232] on div "Full screen" at bounding box center [467, 230] width 37 height 22
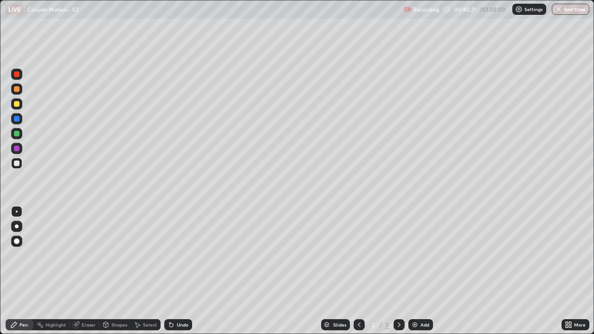
click at [114, 271] on div "Shapes" at bounding box center [115, 324] width 32 height 11
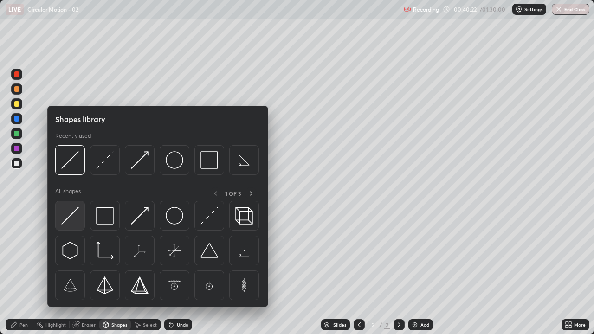
click at [69, 215] on img at bounding box center [70, 216] width 18 height 18
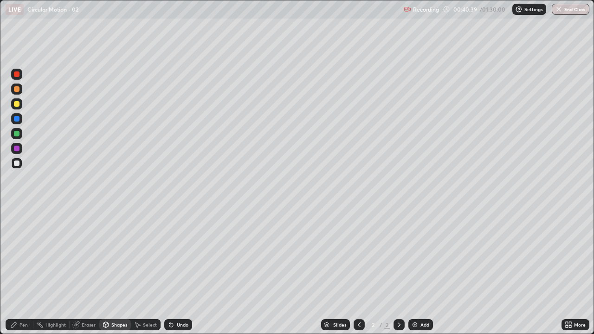
click at [20, 271] on div "Pen" at bounding box center [20, 324] width 28 height 11
click at [111, 271] on div "Shapes" at bounding box center [119, 325] width 16 height 5
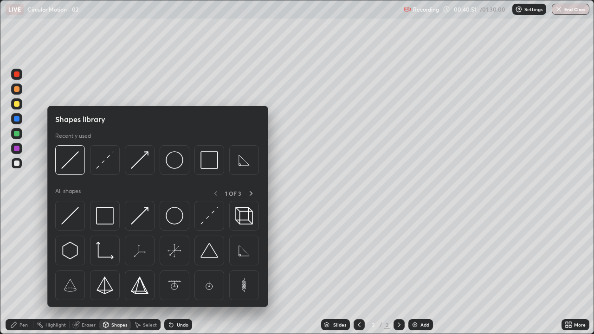
click at [13, 271] on div "Pen" at bounding box center [20, 324] width 28 height 11
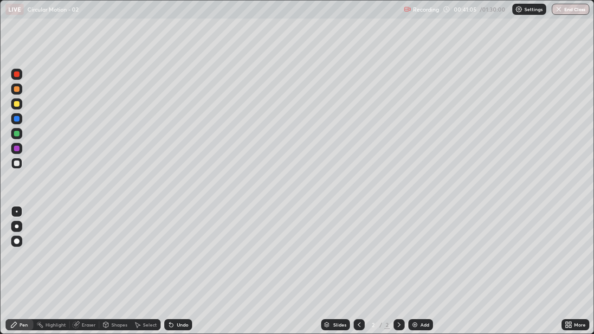
click at [110, 271] on div "Shapes" at bounding box center [115, 324] width 32 height 11
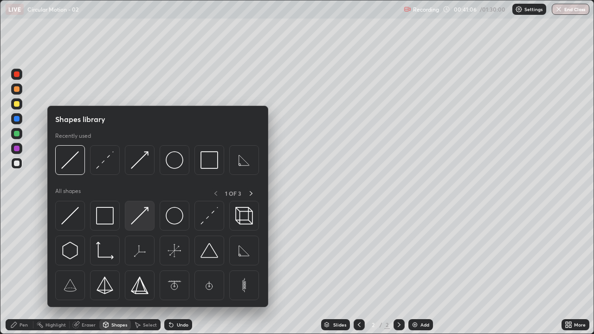
click at [136, 214] on img at bounding box center [140, 216] width 18 height 18
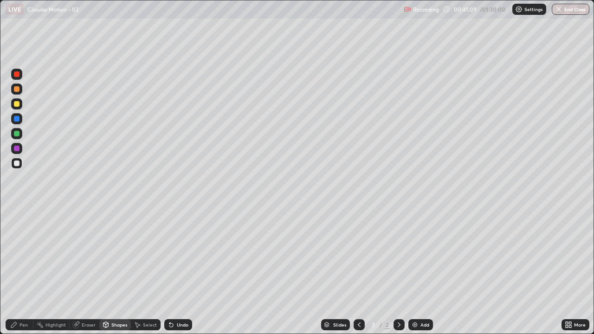
click at [20, 271] on div "Pen" at bounding box center [23, 325] width 8 height 5
click at [117, 271] on div "Shapes" at bounding box center [119, 325] width 16 height 5
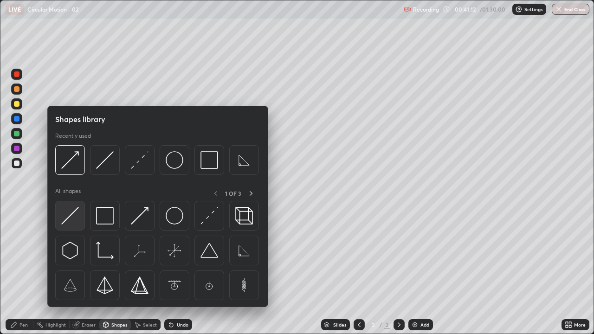
click at [72, 218] on img at bounding box center [70, 216] width 18 height 18
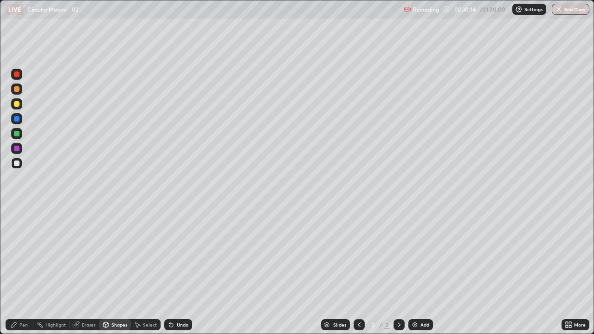
click at [110, 271] on div "Shapes" at bounding box center [115, 324] width 32 height 11
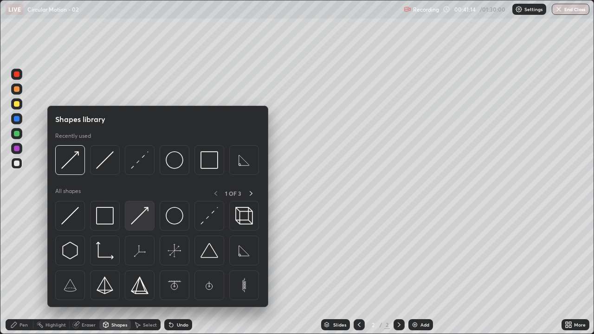
click at [139, 212] on img at bounding box center [140, 216] width 18 height 18
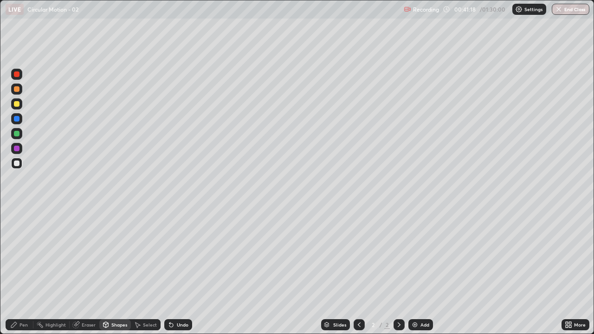
click at [15, 271] on icon at bounding box center [13, 324] width 7 height 7
click at [114, 271] on div "Shapes" at bounding box center [115, 324] width 32 height 11
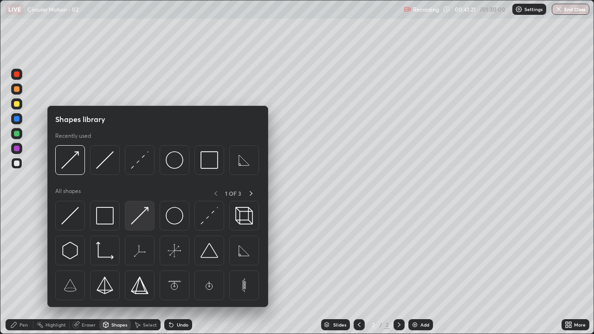
click at [137, 218] on img at bounding box center [140, 216] width 18 height 18
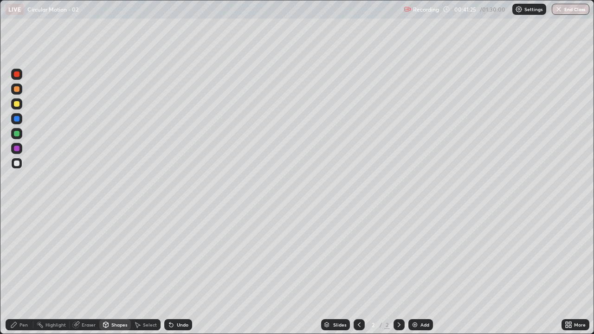
click at [84, 271] on div "Eraser" at bounding box center [85, 324] width 30 height 11
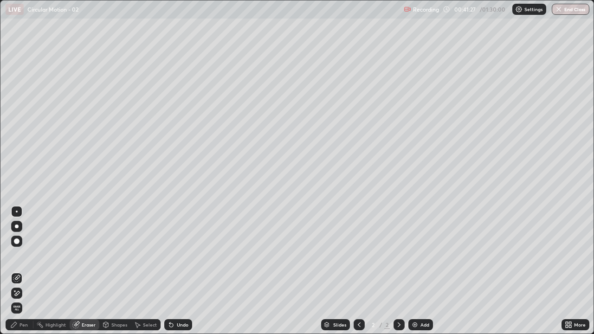
click at [17, 271] on div "Pen" at bounding box center [20, 324] width 28 height 11
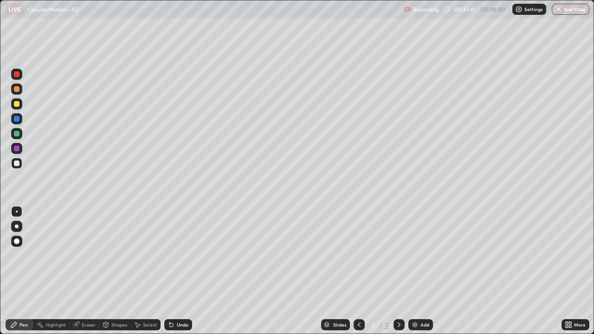
click at [116, 271] on div "Shapes" at bounding box center [119, 325] width 16 height 5
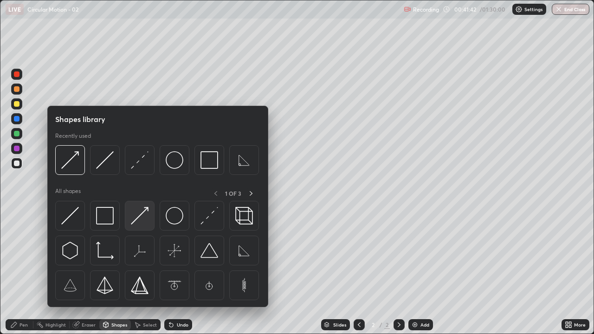
click at [141, 216] on img at bounding box center [140, 216] width 18 height 18
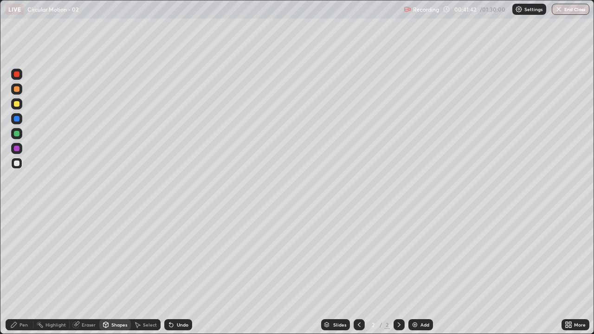
click at [17, 132] on div at bounding box center [17, 134] width 6 height 6
click at [19, 271] on div "Pen" at bounding box center [20, 324] width 28 height 11
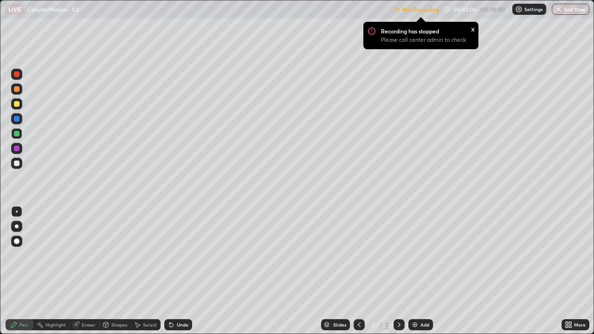
click at [577, 271] on div "More" at bounding box center [580, 325] width 12 height 5
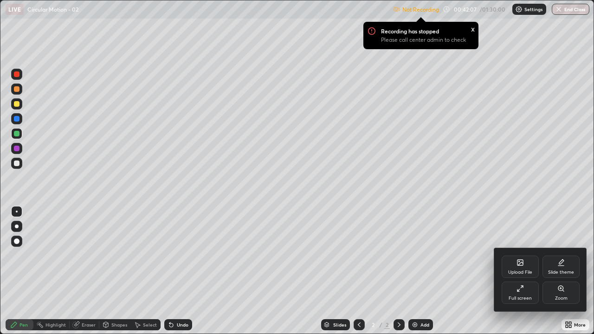
click at [511, 271] on div "Full screen" at bounding box center [520, 298] width 23 height 5
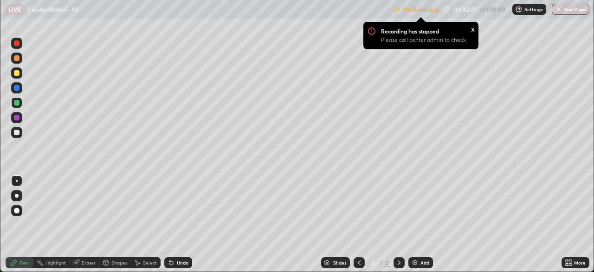
scroll to position [46154, 45831]
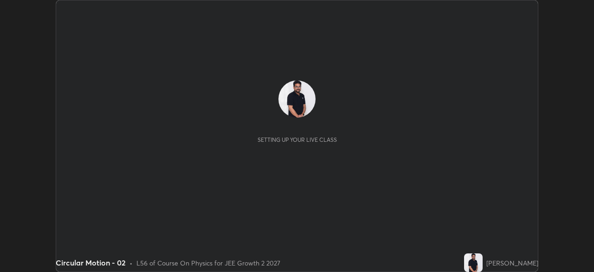
scroll to position [272, 594]
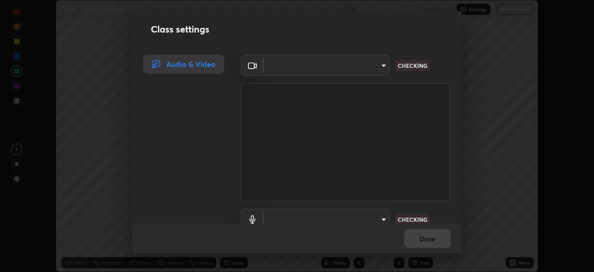
type input "8e51ced37930e971e34d94304a72bdf124377ca82fa83f25b6b4e34e328f1921"
click at [369, 64] on body "Erase all LIVE Circular Motion - 02 Recording 00:42:24 / 01:30:00 Settings End …" at bounding box center [297, 136] width 594 height 272
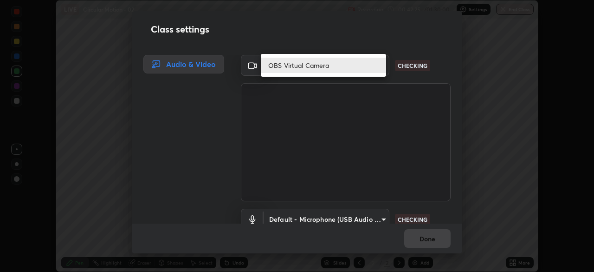
click at [341, 65] on li "OBS Virtual Camera" at bounding box center [323, 65] width 125 height 15
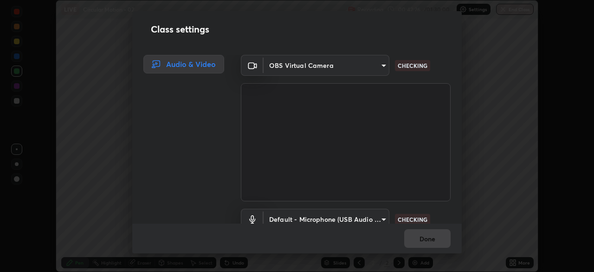
scroll to position [42, 0]
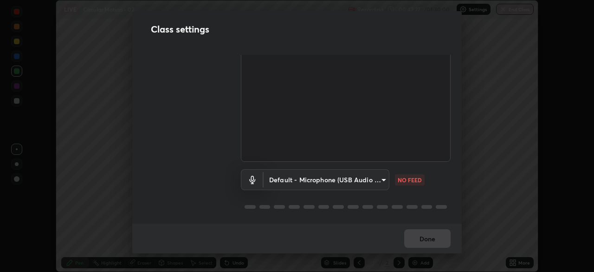
click at [378, 175] on body "Erase all LIVE Circular Motion - 02 Recording 00:42:27 / 01:30:00 Settings End …" at bounding box center [297, 136] width 594 height 272
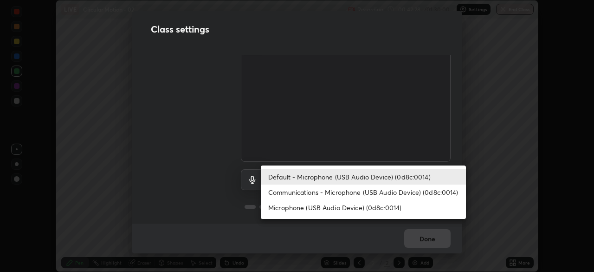
click at [376, 191] on li "Communications - Microphone (USB Audio Device) (0d8c:0014)" at bounding box center [363, 191] width 205 height 15
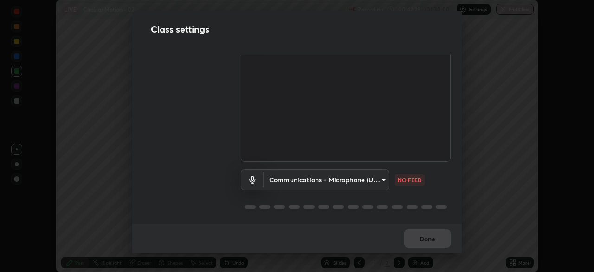
click at [378, 175] on body "Erase all LIVE Circular Motion - 02 Recording 00:42:28 / 01:30:00 Settings End …" at bounding box center [297, 136] width 594 height 272
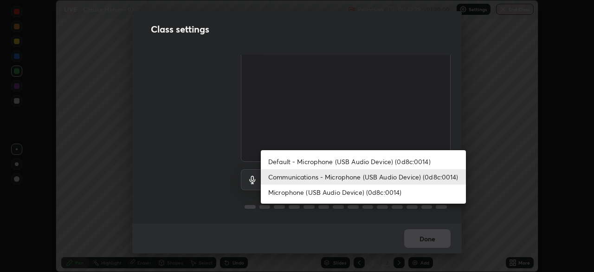
click at [376, 161] on li "Default - Microphone (USB Audio Device) (0d8c:0014)" at bounding box center [363, 161] width 205 height 15
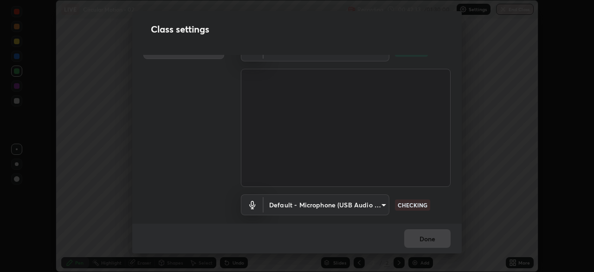
scroll to position [0, 0]
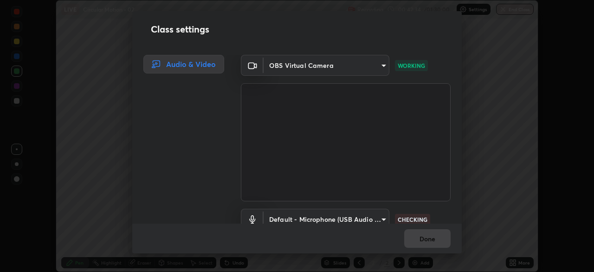
click at [378, 65] on body "Erase all LIVE Circular Motion - 02 Recording 00:42:34 / 01:30:00 Settings End …" at bounding box center [297, 136] width 594 height 272
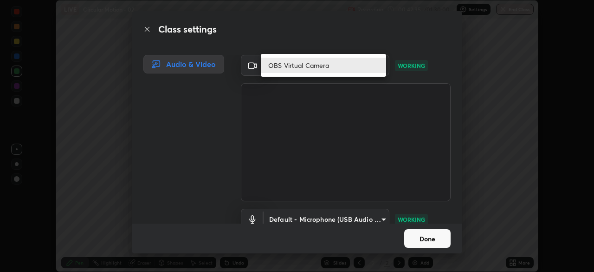
click at [373, 70] on li "OBS Virtual Camera" at bounding box center [323, 65] width 125 height 15
click at [373, 70] on div "OBS Virtual Camera" at bounding box center [297, 136] width 594 height 272
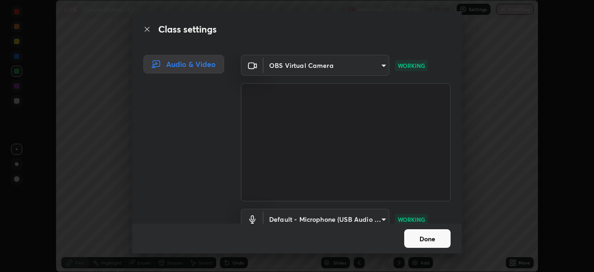
scroll to position [42, 0]
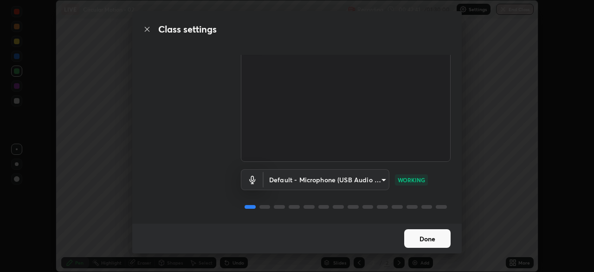
click at [380, 176] on body "Erase all LIVE Circular Motion - 02 Recording 00:42:41 / 01:30:00 Settings End …" at bounding box center [297, 136] width 594 height 272
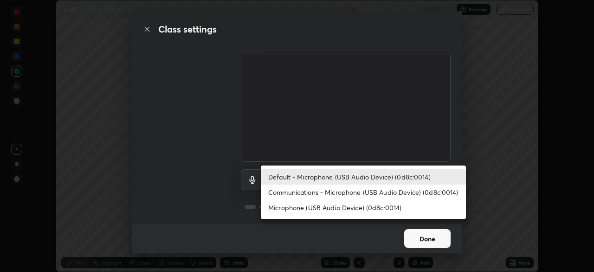
click at [381, 193] on li "Communications - Microphone (USB Audio Device) (0d8c:0014)" at bounding box center [363, 191] width 205 height 15
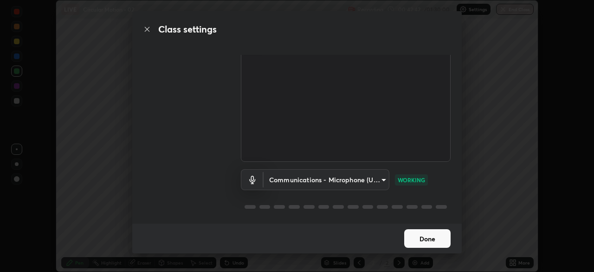
click at [380, 175] on body "Erase all LIVE Circular Motion - 02 Recording 00:42:42 / 01:30:00 Settings End …" at bounding box center [297, 136] width 594 height 272
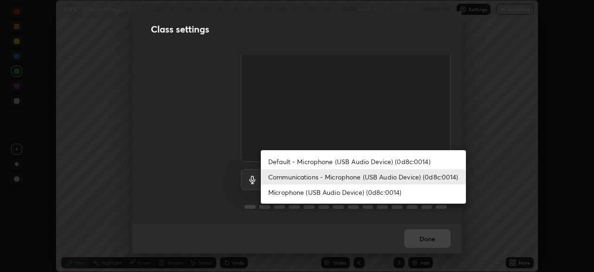
click at [382, 160] on li "Default - Microphone (USB Audio Device) (0d8c:0014)" at bounding box center [363, 161] width 205 height 15
type input "default"
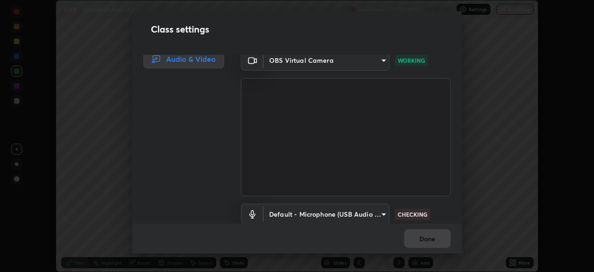
scroll to position [0, 0]
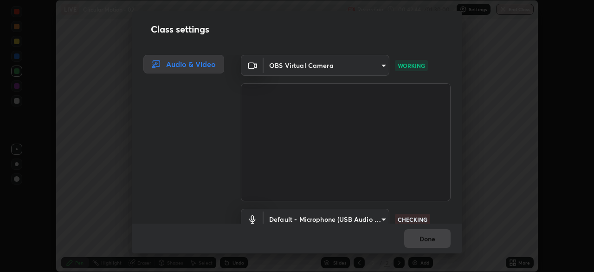
click at [377, 66] on body "Erase all LIVE Circular Motion - 02 Recording 00:42:44 / 01:30:00 Settings End …" at bounding box center [297, 136] width 594 height 272
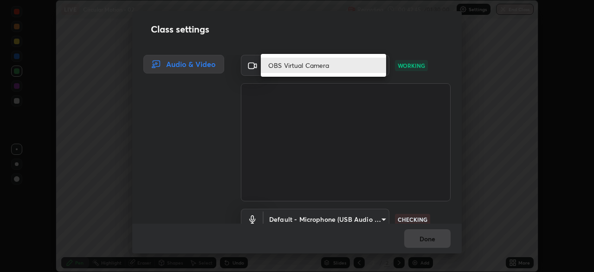
click at [362, 66] on li "OBS Virtual Camera" at bounding box center [323, 65] width 125 height 15
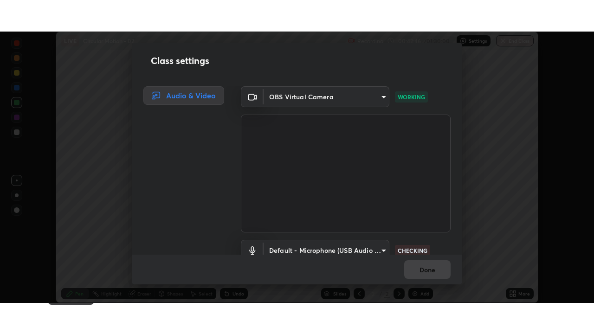
scroll to position [42, 0]
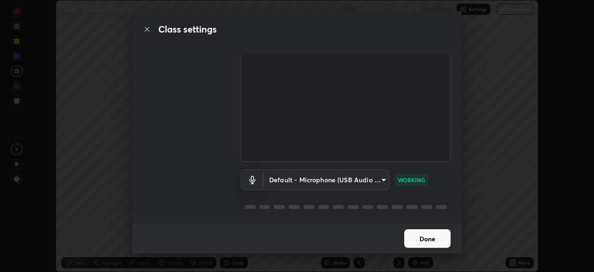
click at [425, 239] on button "Done" at bounding box center [427, 238] width 46 height 19
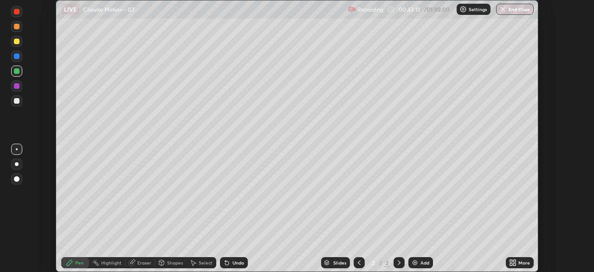
click at [521, 263] on div "More" at bounding box center [525, 262] width 12 height 5
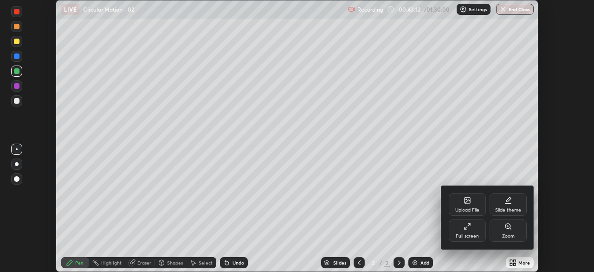
click at [472, 226] on div "Full screen" at bounding box center [467, 230] width 37 height 22
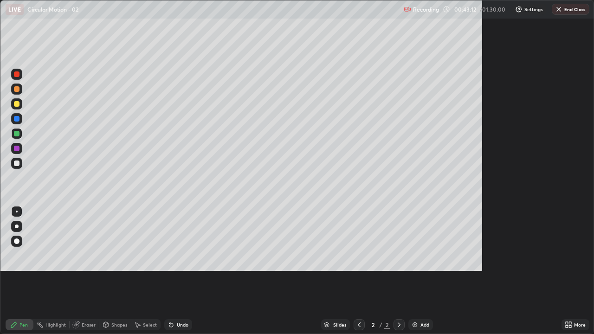
scroll to position [334, 594]
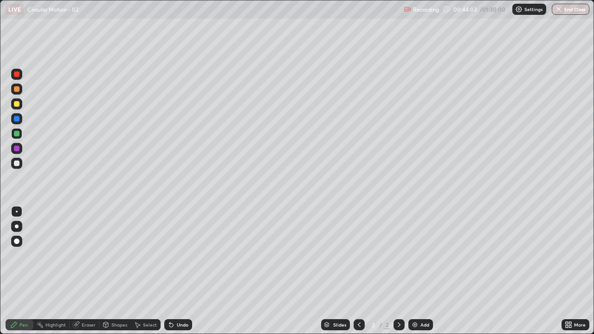
click at [116, 271] on div "Shapes" at bounding box center [119, 325] width 16 height 5
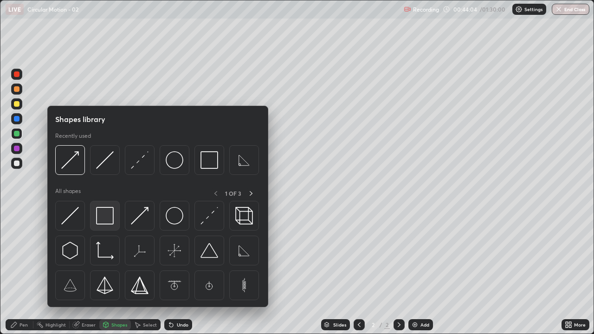
click at [105, 216] on img at bounding box center [105, 216] width 18 height 18
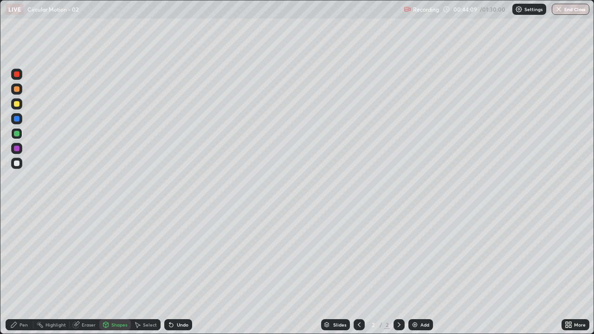
click at [18, 271] on div "Pen" at bounding box center [20, 324] width 28 height 11
click at [114, 271] on div "Shapes" at bounding box center [115, 324] width 32 height 11
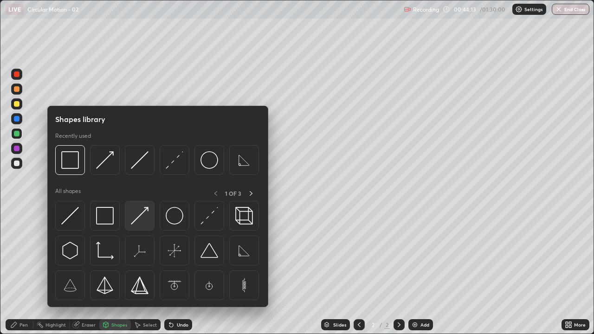
click at [144, 213] on img at bounding box center [140, 216] width 18 height 18
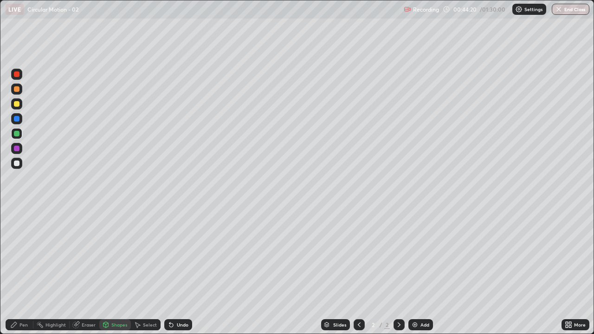
click at [29, 271] on div "Pen" at bounding box center [20, 324] width 28 height 11
click at [117, 271] on div "Shapes" at bounding box center [115, 324] width 32 height 11
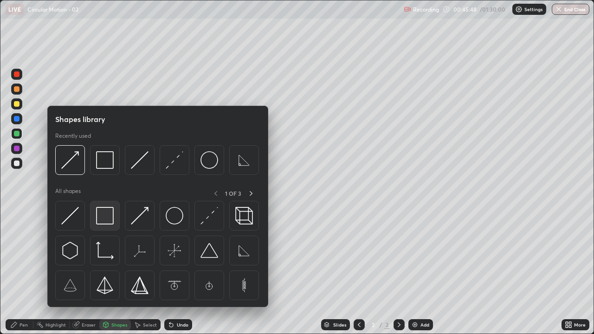
click at [111, 216] on img at bounding box center [105, 216] width 18 height 18
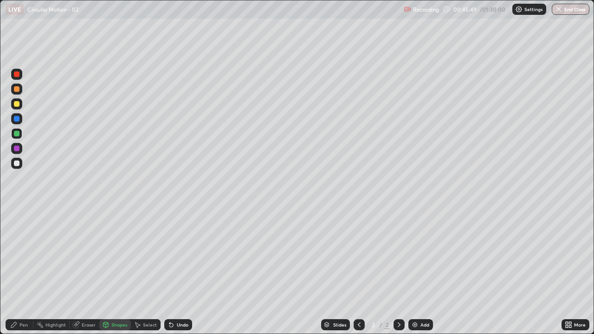
click at [113, 271] on div "Shapes" at bounding box center [115, 324] width 32 height 11
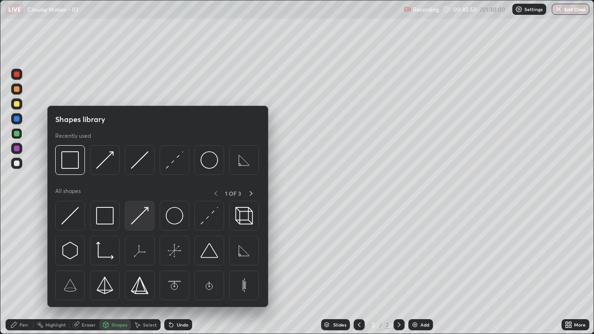
click at [136, 215] on img at bounding box center [140, 216] width 18 height 18
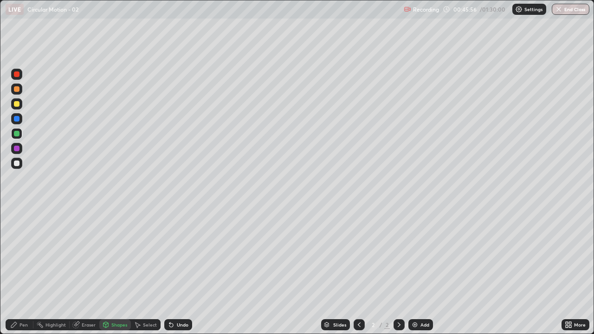
click at [13, 271] on div "Pen" at bounding box center [20, 324] width 28 height 11
click at [115, 271] on div "Shapes" at bounding box center [119, 325] width 16 height 5
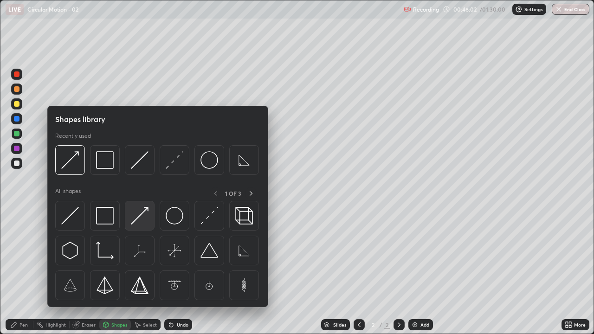
click at [138, 218] on img at bounding box center [140, 216] width 18 height 18
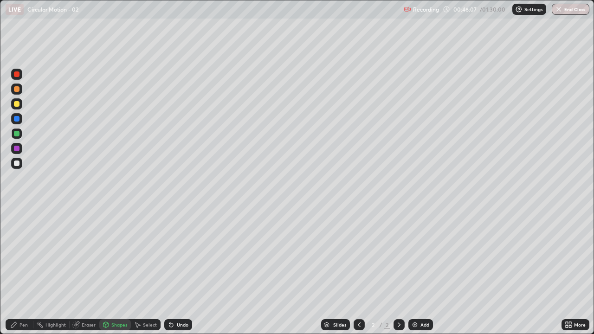
click at [14, 271] on icon at bounding box center [14, 325] width 6 height 6
click at [21, 271] on div "Pen" at bounding box center [23, 325] width 8 height 5
click at [20, 271] on div "Pen" at bounding box center [20, 324] width 28 height 11
click at [16, 162] on div at bounding box center [17, 164] width 6 height 6
click at [119, 271] on div "Shapes" at bounding box center [119, 325] width 16 height 5
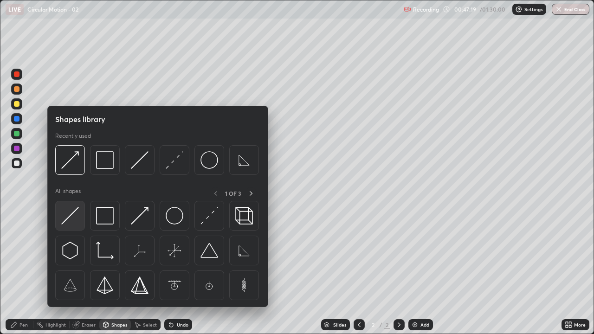
click at [71, 216] on img at bounding box center [70, 216] width 18 height 18
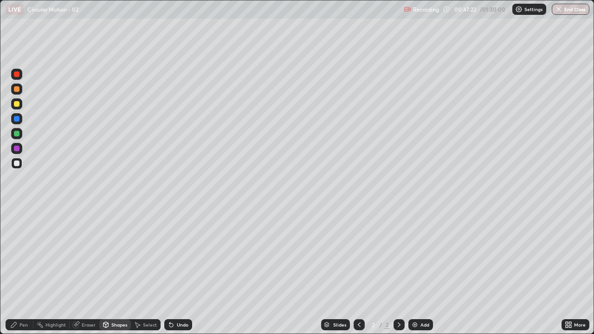
click at [117, 271] on div "Shapes" at bounding box center [119, 325] width 16 height 5
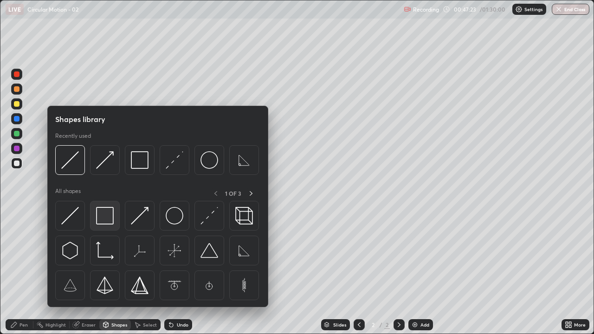
click at [104, 222] on img at bounding box center [105, 216] width 18 height 18
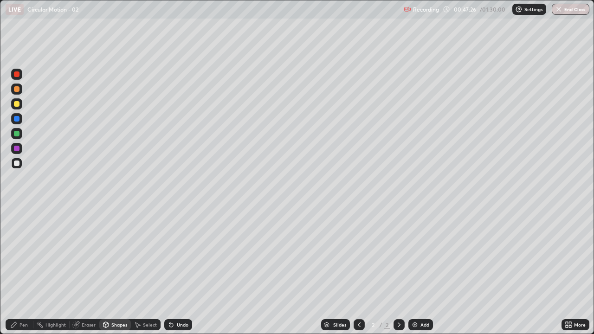
click at [19, 271] on div "Pen" at bounding box center [20, 324] width 28 height 11
click at [114, 271] on div "Shapes" at bounding box center [115, 324] width 32 height 11
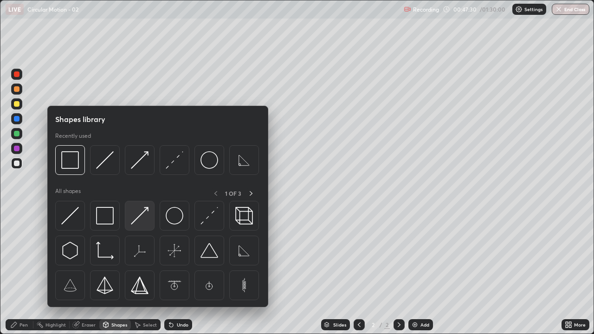
click at [139, 217] on img at bounding box center [140, 216] width 18 height 18
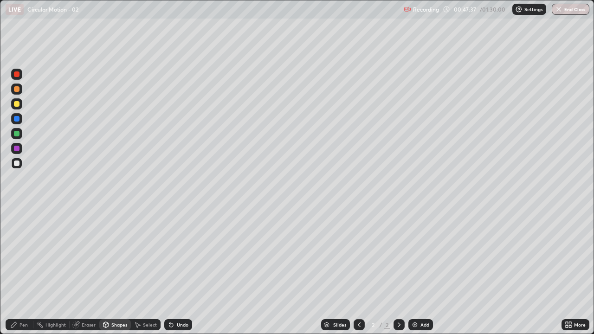
click at [18, 271] on div "Pen" at bounding box center [20, 324] width 28 height 11
click at [177, 271] on div "Undo" at bounding box center [183, 325] width 12 height 5
click at [422, 271] on div "Add" at bounding box center [425, 325] width 9 height 5
click at [106, 271] on icon at bounding box center [106, 326] width 0 height 3
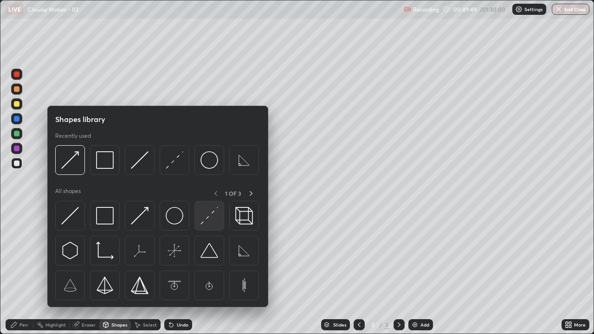
click at [208, 218] on img at bounding box center [210, 216] width 18 height 18
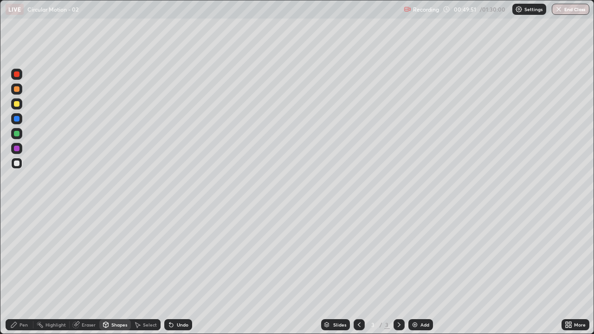
click at [117, 271] on div "Shapes" at bounding box center [115, 324] width 32 height 11
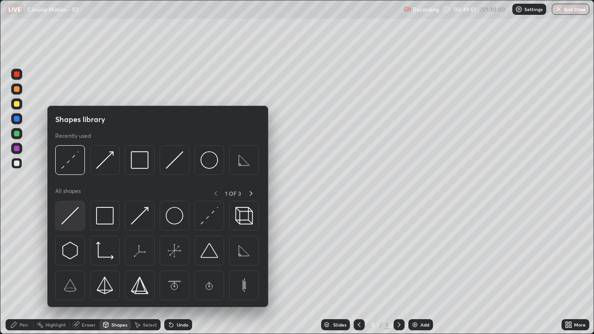
click at [69, 214] on img at bounding box center [70, 216] width 18 height 18
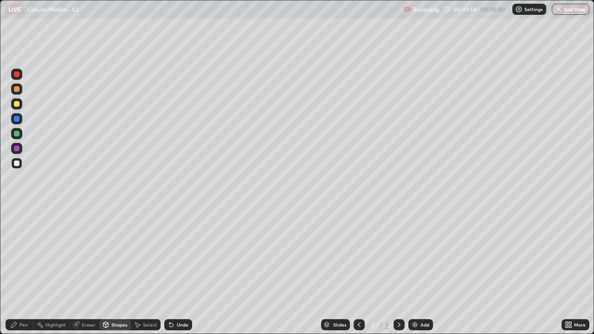
click at [119, 271] on div "Shapes" at bounding box center [115, 324] width 32 height 11
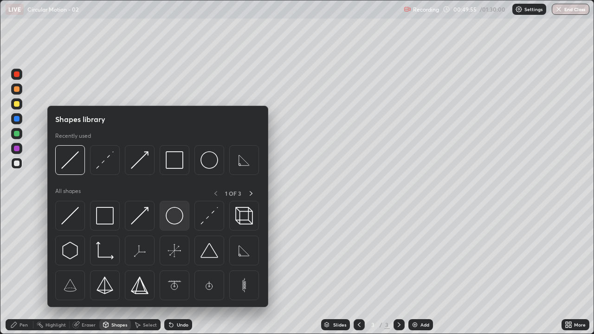
click at [174, 221] on img at bounding box center [175, 216] width 18 height 18
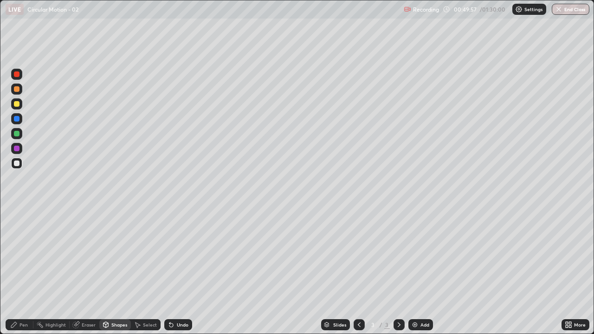
click at [115, 271] on div "Shapes" at bounding box center [115, 324] width 32 height 11
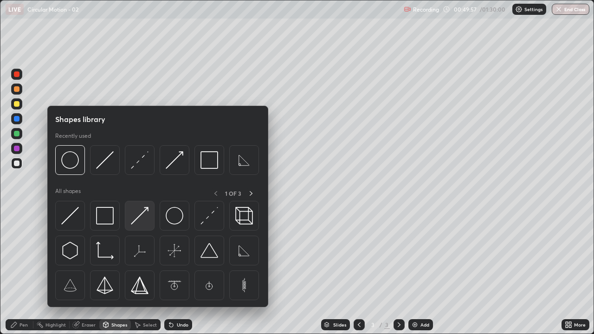
click at [150, 223] on div at bounding box center [140, 216] width 30 height 30
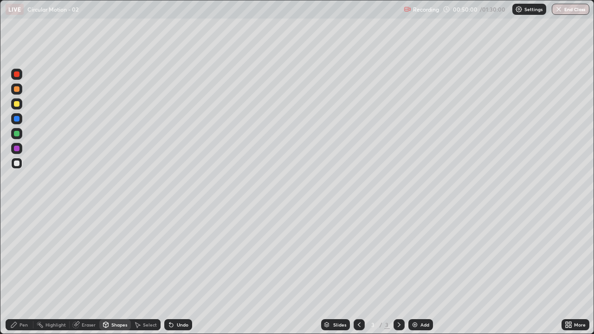
click at [14, 271] on div "Pen" at bounding box center [20, 324] width 28 height 11
click at [115, 271] on div "Shapes" at bounding box center [119, 325] width 16 height 5
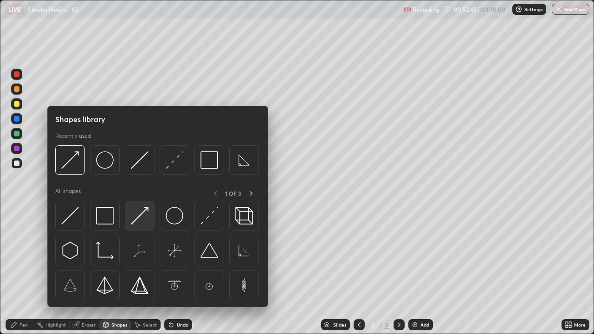
click at [139, 214] on img at bounding box center [140, 216] width 18 height 18
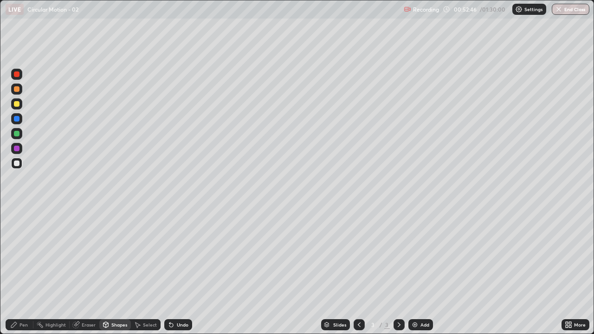
click at [16, 133] on div at bounding box center [17, 134] width 6 height 6
click at [15, 271] on div "Pen" at bounding box center [20, 324] width 28 height 11
click at [119, 271] on div "Shapes" at bounding box center [115, 324] width 32 height 11
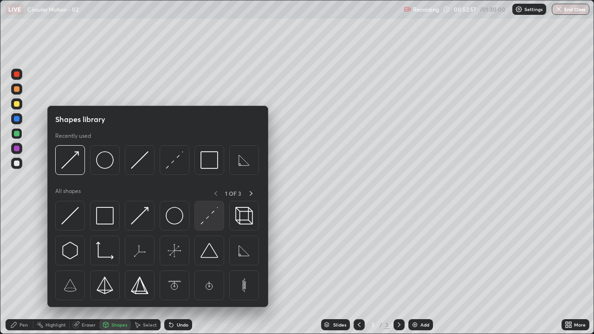
click at [207, 218] on img at bounding box center [210, 216] width 18 height 18
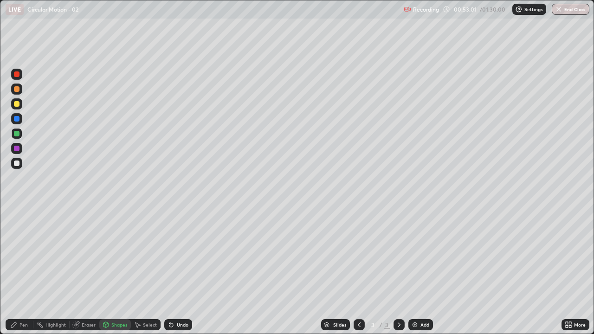
click at [9, 271] on div "Pen" at bounding box center [20, 324] width 28 height 11
click at [15, 103] on div at bounding box center [17, 104] width 6 height 6
click at [110, 271] on div "Shapes" at bounding box center [115, 324] width 32 height 11
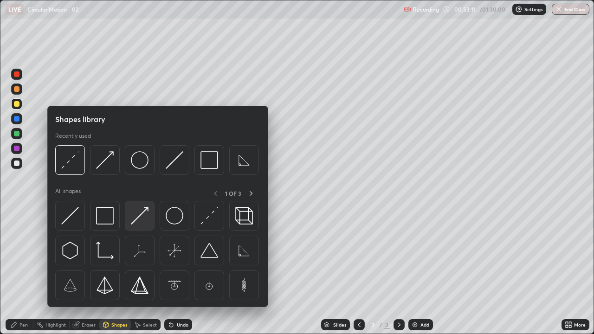
click at [136, 214] on img at bounding box center [140, 216] width 18 height 18
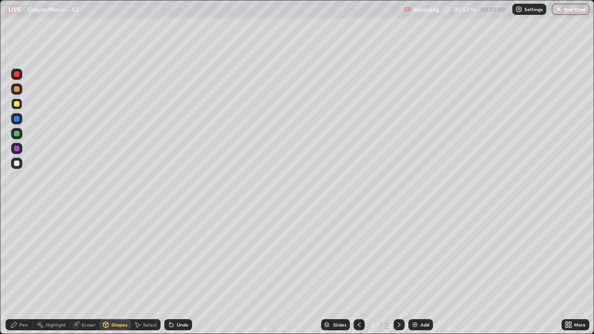
click at [15, 271] on icon at bounding box center [13, 324] width 7 height 7
click at [117, 271] on div "Shapes" at bounding box center [115, 324] width 32 height 11
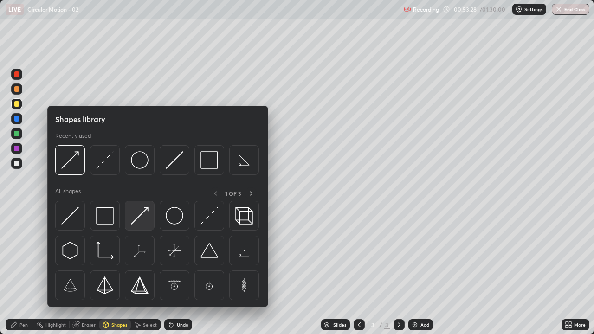
click at [140, 214] on img at bounding box center [140, 216] width 18 height 18
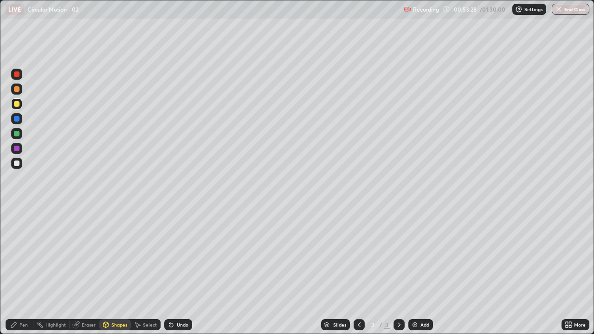
click at [20, 145] on div at bounding box center [16, 148] width 11 height 11
click at [113, 271] on div "Shapes" at bounding box center [115, 324] width 32 height 11
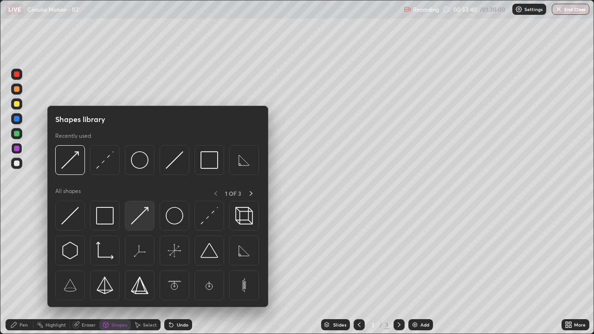
click at [136, 214] on img at bounding box center [140, 216] width 18 height 18
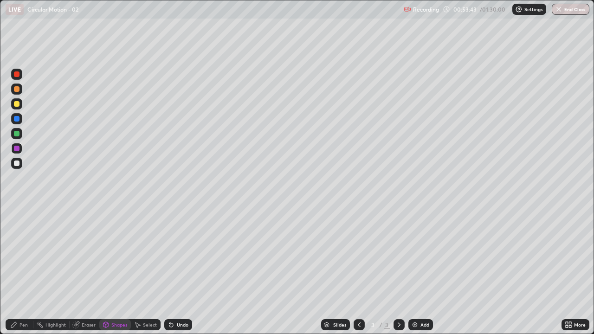
click at [8, 271] on div "Pen" at bounding box center [20, 324] width 28 height 11
click at [419, 271] on div "Add" at bounding box center [421, 324] width 25 height 11
click at [17, 271] on icon at bounding box center [13, 324] width 7 height 7
click at [17, 162] on div at bounding box center [17, 164] width 6 height 6
click at [112, 271] on div "Shapes" at bounding box center [115, 324] width 32 height 11
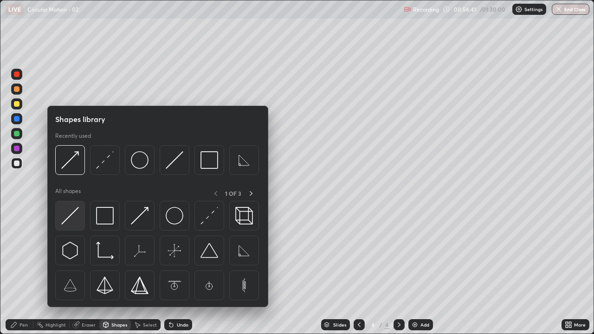
click at [71, 213] on img at bounding box center [70, 216] width 18 height 18
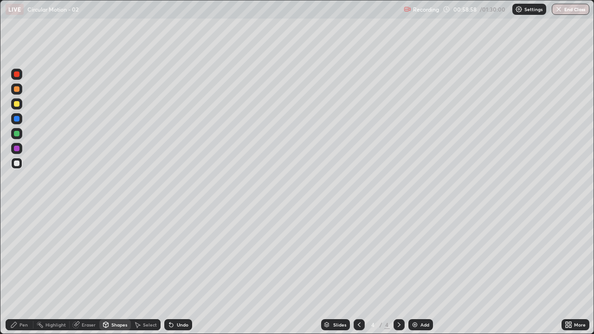
click at [117, 271] on div "Shapes" at bounding box center [119, 325] width 16 height 5
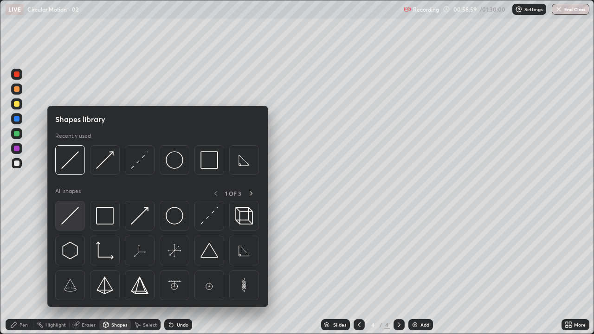
click at [71, 218] on img at bounding box center [70, 216] width 18 height 18
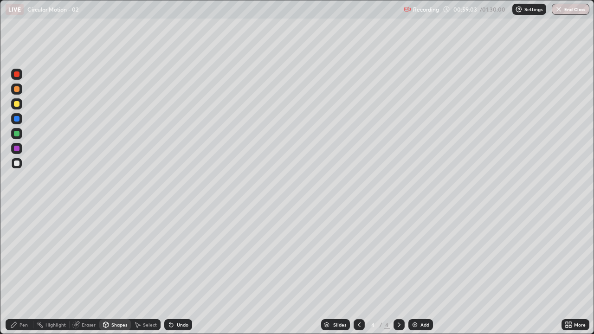
click at [110, 271] on div "Shapes" at bounding box center [115, 324] width 32 height 11
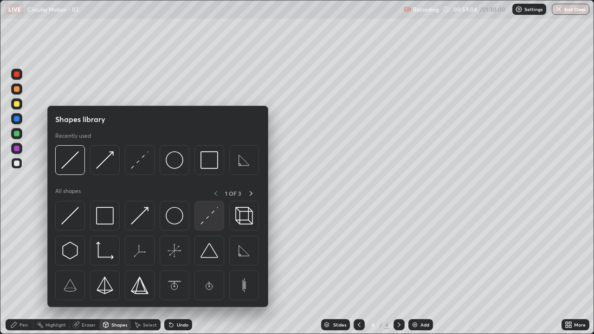
click at [210, 218] on img at bounding box center [210, 216] width 18 height 18
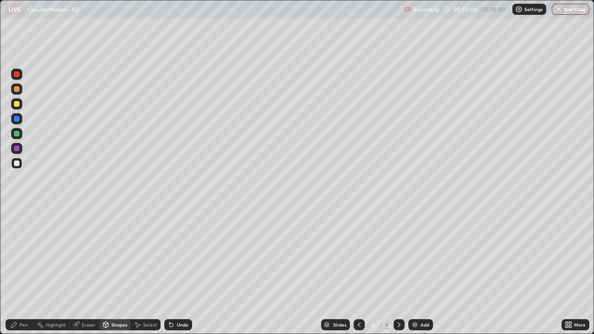
click at [118, 271] on div "Shapes" at bounding box center [115, 324] width 32 height 11
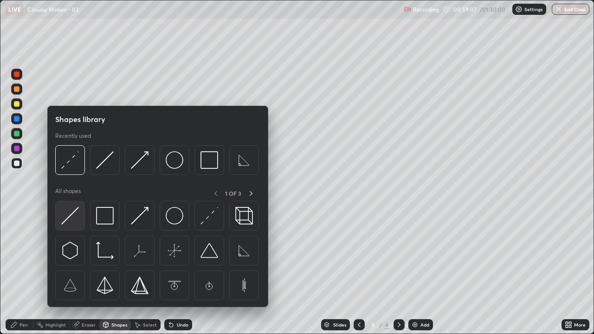
click at [71, 214] on img at bounding box center [70, 216] width 18 height 18
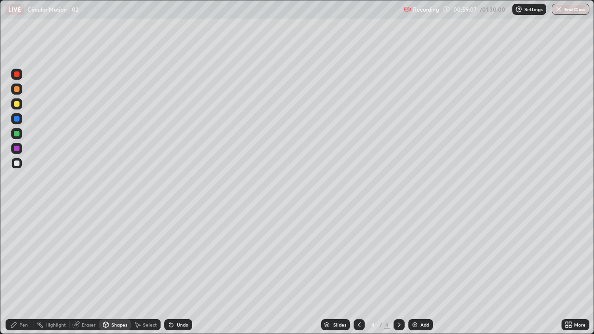
click at [17, 133] on div at bounding box center [17, 134] width 6 height 6
click at [111, 271] on div "Shapes" at bounding box center [115, 324] width 32 height 11
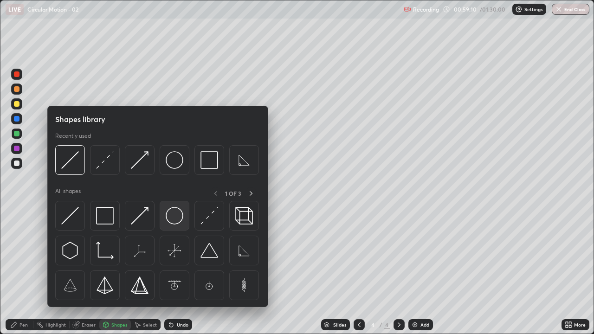
click at [174, 219] on img at bounding box center [175, 216] width 18 height 18
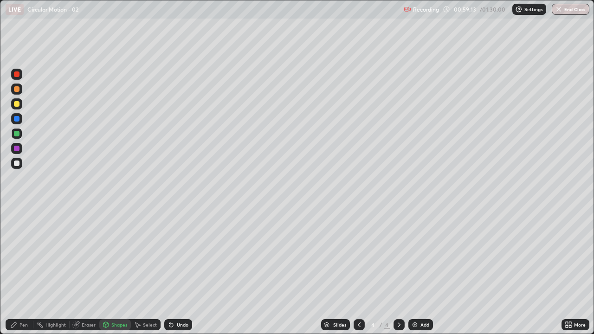
click at [115, 271] on div "Shapes" at bounding box center [115, 324] width 32 height 11
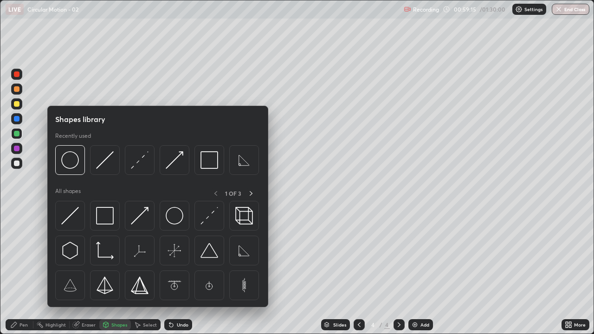
click at [13, 271] on div "Pen" at bounding box center [20, 324] width 28 height 11
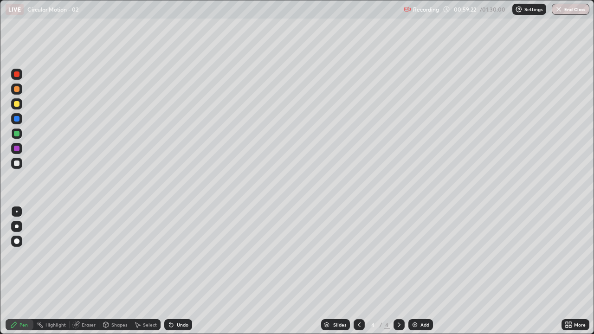
click at [117, 271] on div "Shapes" at bounding box center [119, 325] width 16 height 5
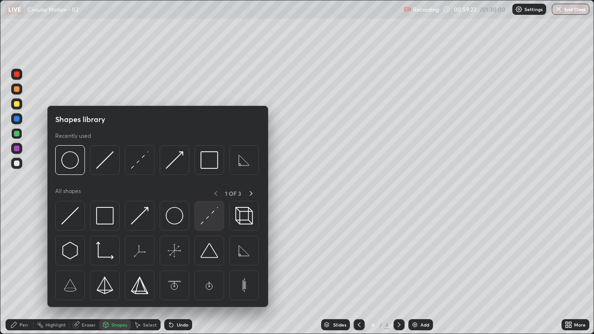
click at [211, 221] on img at bounding box center [210, 216] width 18 height 18
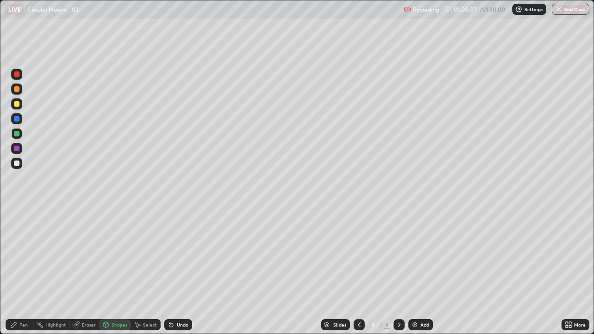
click at [120, 271] on div "Shapes" at bounding box center [115, 324] width 32 height 11
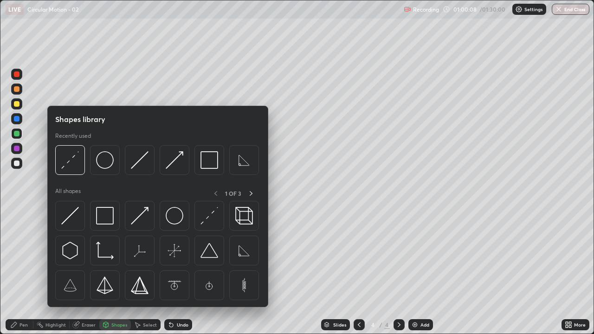
click at [22, 271] on div "Pen" at bounding box center [20, 324] width 28 height 11
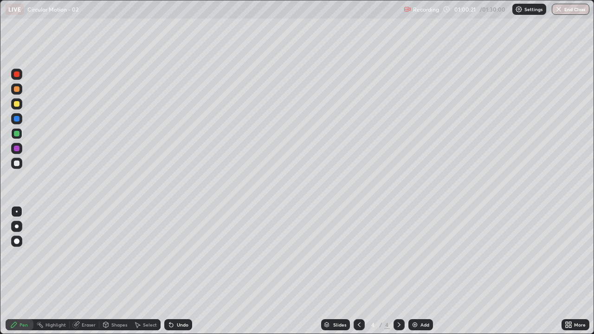
click at [114, 271] on div "Shapes" at bounding box center [115, 324] width 32 height 11
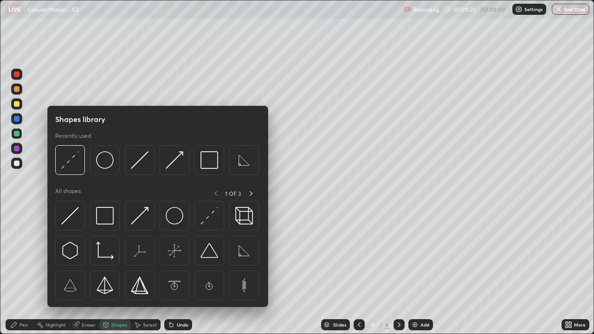
click at [16, 147] on div at bounding box center [17, 149] width 6 height 6
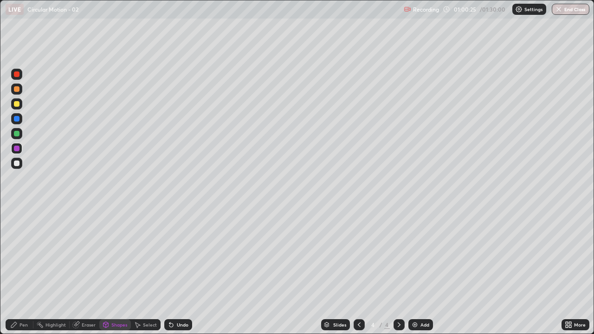
click at [178, 271] on div "Undo" at bounding box center [178, 324] width 28 height 11
click at [16, 271] on icon at bounding box center [13, 324] width 7 height 7
click at [19, 271] on div "Pen" at bounding box center [20, 324] width 28 height 11
click at [111, 271] on div "Shapes" at bounding box center [119, 325] width 16 height 5
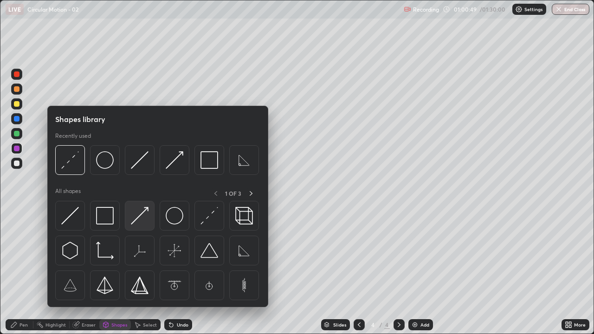
click at [140, 216] on img at bounding box center [140, 216] width 18 height 18
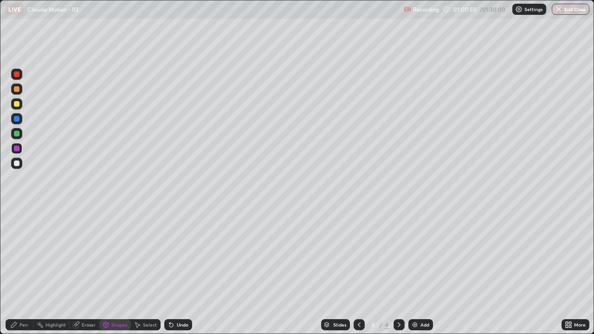
click at [16, 102] on div at bounding box center [17, 104] width 6 height 6
click at [17, 271] on icon at bounding box center [13, 324] width 7 height 7
click at [84, 271] on div "Eraser" at bounding box center [85, 324] width 30 height 11
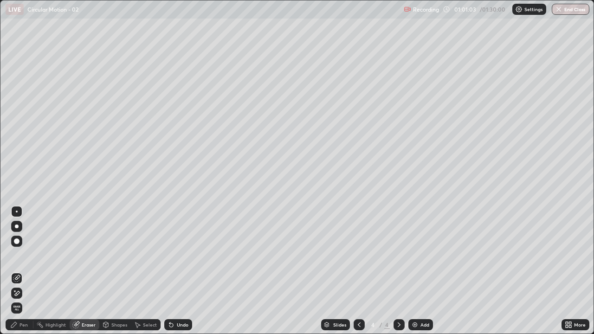
click at [113, 271] on div "Shapes" at bounding box center [115, 324] width 32 height 11
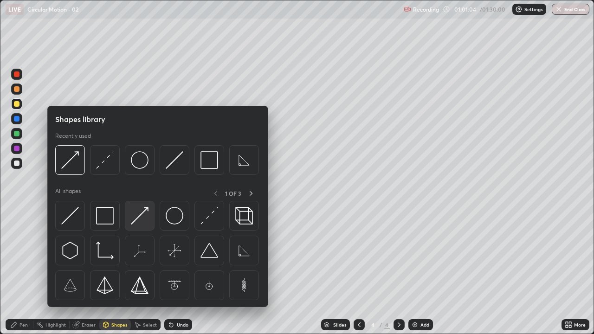
click at [138, 213] on img at bounding box center [140, 216] width 18 height 18
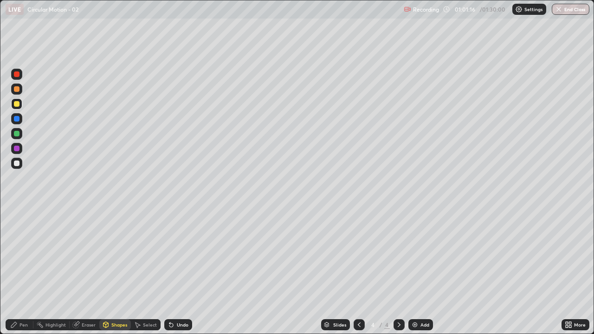
click at [16, 271] on icon at bounding box center [13, 324] width 7 height 7
click at [84, 271] on div "Eraser" at bounding box center [85, 324] width 30 height 11
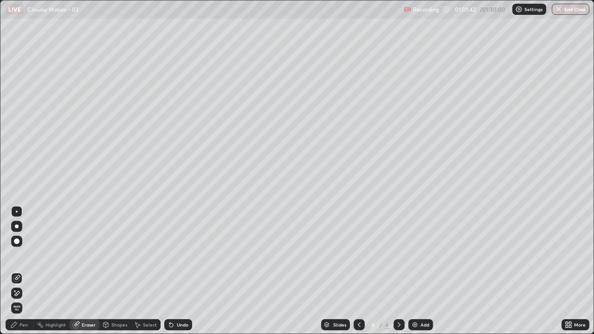
click at [17, 271] on icon at bounding box center [16, 294] width 7 height 8
click at [18, 271] on div "Pen" at bounding box center [20, 324] width 28 height 11
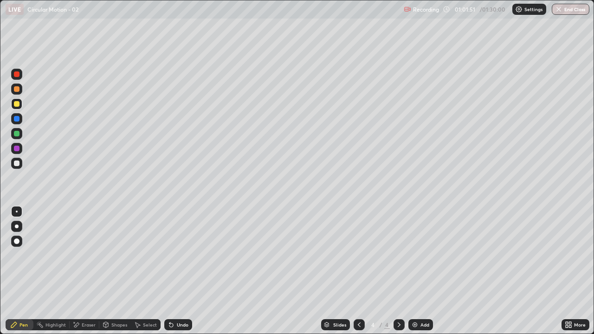
click at [115, 271] on div "Shapes" at bounding box center [115, 324] width 32 height 11
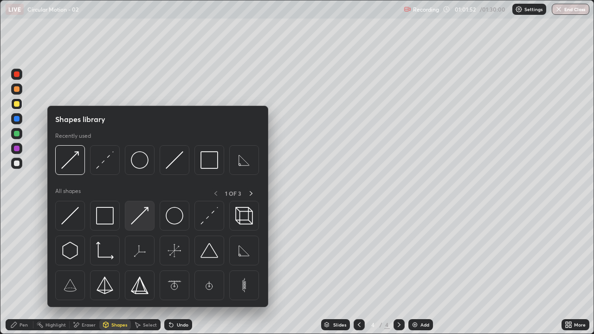
click at [141, 218] on img at bounding box center [140, 216] width 18 height 18
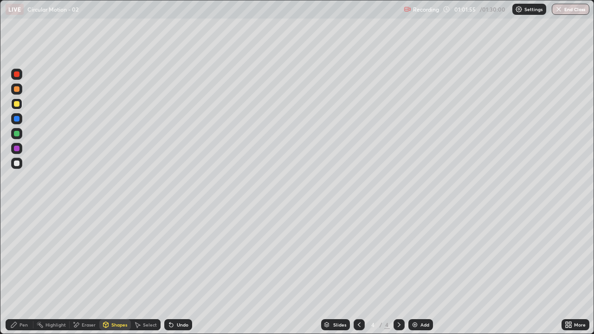
click at [179, 271] on div "Undo" at bounding box center [178, 324] width 28 height 11
click at [16, 271] on div "Pen" at bounding box center [20, 324] width 28 height 11
click at [16, 161] on div at bounding box center [17, 164] width 6 height 6
click at [114, 271] on div "Shapes" at bounding box center [115, 324] width 32 height 11
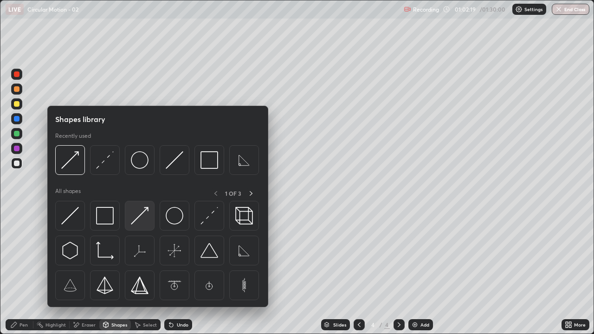
click at [138, 219] on img at bounding box center [140, 216] width 18 height 18
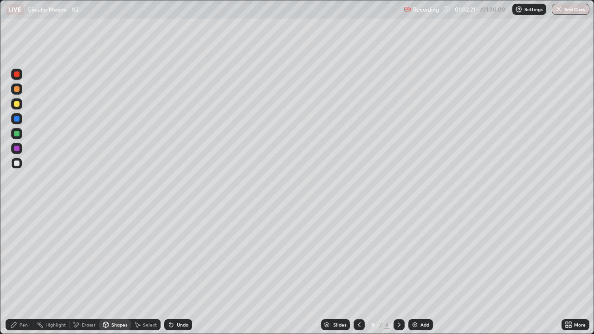
click at [111, 271] on div "Shapes" at bounding box center [119, 325] width 16 height 5
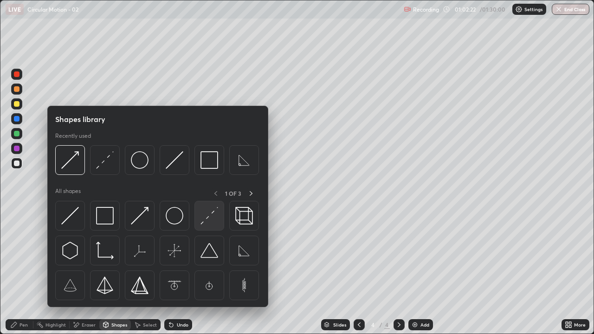
click at [209, 221] on img at bounding box center [210, 216] width 18 height 18
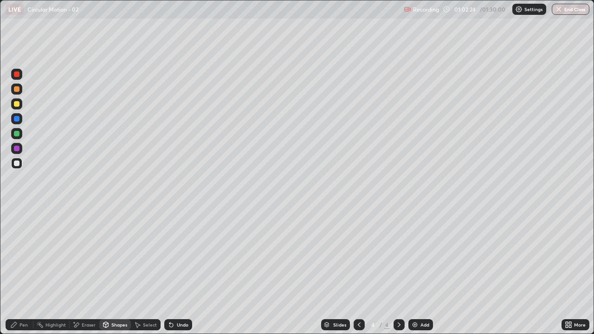
click at [182, 271] on div "Undo" at bounding box center [178, 324] width 28 height 11
click at [187, 271] on div "Undo" at bounding box center [178, 324] width 28 height 11
click at [117, 271] on div "Shapes" at bounding box center [119, 325] width 16 height 5
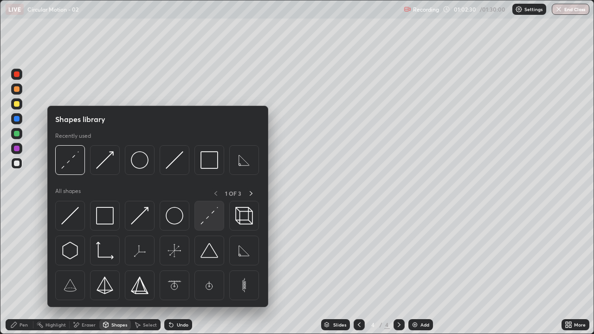
click at [212, 220] on img at bounding box center [210, 216] width 18 height 18
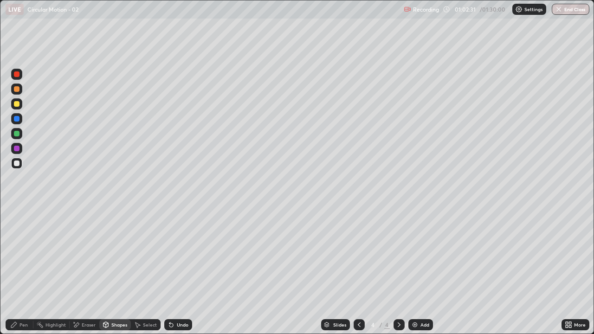
click at [82, 271] on div "Eraser" at bounding box center [89, 325] width 14 height 5
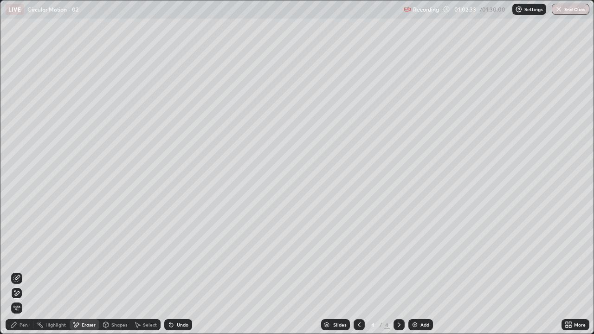
click at [122, 271] on div "Shapes" at bounding box center [115, 324] width 32 height 11
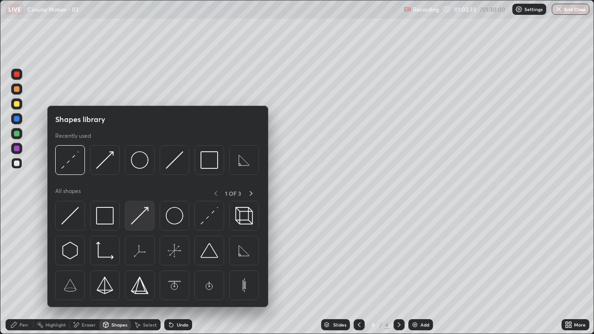
click at [144, 215] on img at bounding box center [140, 216] width 18 height 18
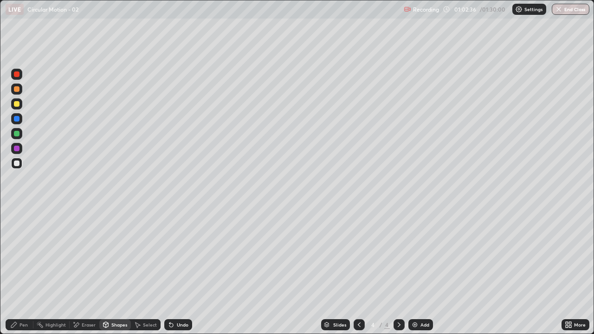
click at [19, 271] on div "Pen" at bounding box center [23, 325] width 8 height 5
click at [115, 271] on div "Shapes" at bounding box center [119, 325] width 16 height 5
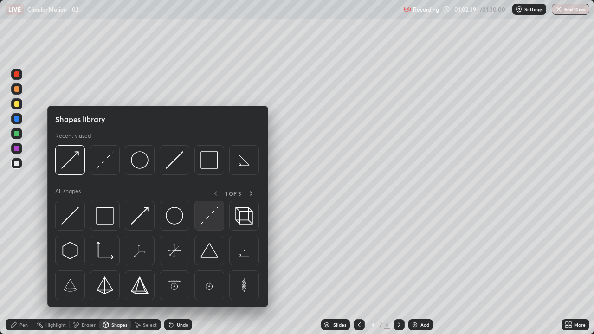
click at [206, 219] on img at bounding box center [210, 216] width 18 height 18
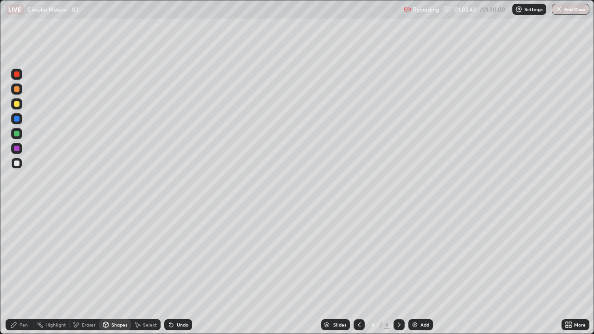
click at [113, 271] on div "Shapes" at bounding box center [115, 324] width 32 height 11
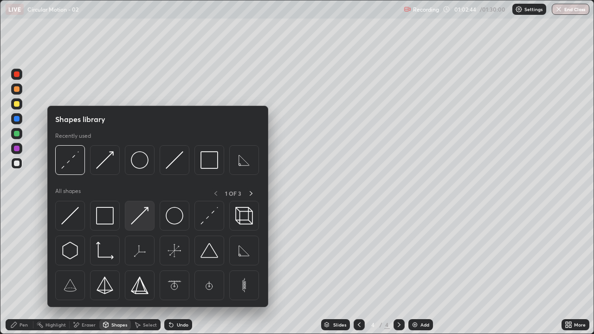
click at [141, 219] on img at bounding box center [140, 216] width 18 height 18
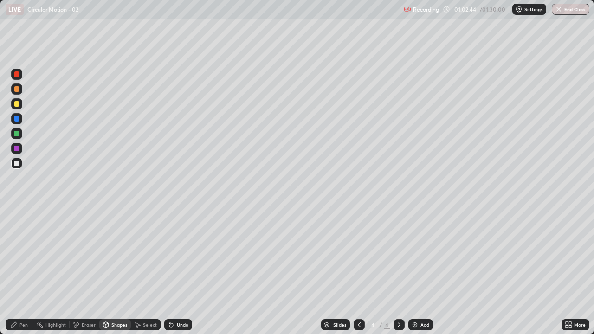
click at [17, 133] on div at bounding box center [17, 134] width 6 height 6
click at [18, 271] on div "Pen" at bounding box center [20, 324] width 28 height 11
click at [112, 271] on div "Shapes" at bounding box center [119, 325] width 16 height 5
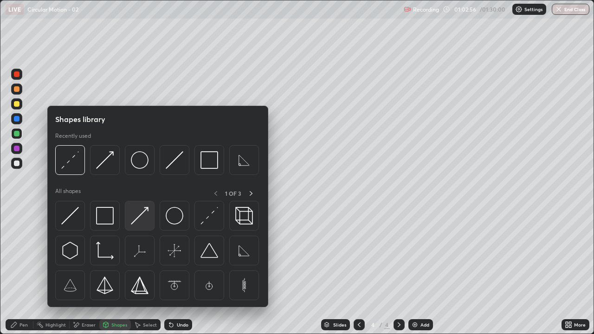
click at [135, 216] on img at bounding box center [140, 216] width 18 height 18
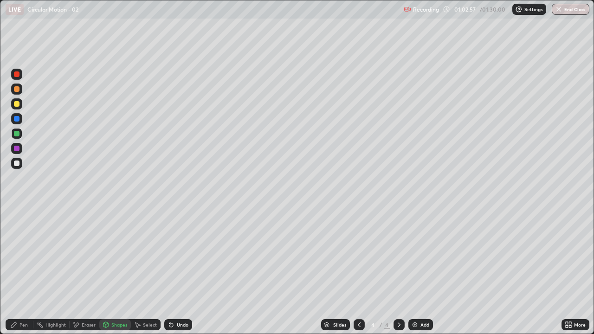
click at [16, 146] on div at bounding box center [17, 149] width 6 height 6
click at [26, 271] on div "Pen" at bounding box center [20, 324] width 28 height 11
click at [19, 271] on div "Pen" at bounding box center [20, 324] width 28 height 11
click at [17, 163] on div at bounding box center [17, 164] width 6 height 6
click at [20, 271] on div "Pen" at bounding box center [20, 324] width 28 height 11
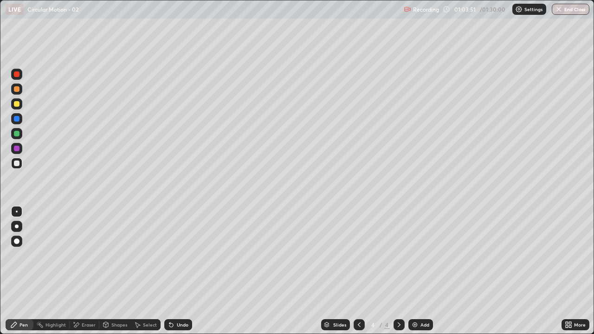
click at [181, 271] on div "Undo" at bounding box center [183, 325] width 12 height 5
click at [182, 271] on div "Undo" at bounding box center [183, 325] width 12 height 5
click at [19, 271] on div "Pen" at bounding box center [23, 325] width 8 height 5
click at [18, 162] on div at bounding box center [17, 164] width 6 height 6
click at [17, 163] on div at bounding box center [17, 164] width 6 height 6
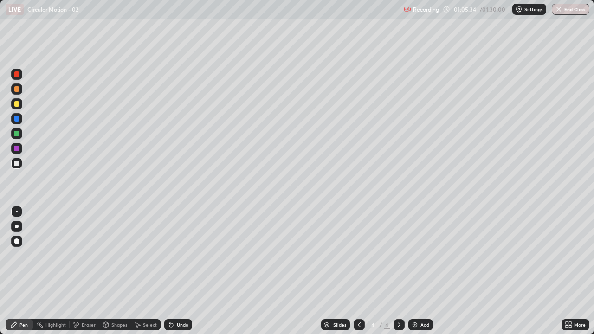
click at [24, 271] on div "Pen" at bounding box center [23, 325] width 8 height 5
click at [14, 164] on div at bounding box center [17, 164] width 6 height 6
click at [175, 271] on div "Undo" at bounding box center [178, 324] width 28 height 11
click at [174, 271] on div "Undo" at bounding box center [178, 324] width 28 height 11
click at [419, 271] on div "Add" at bounding box center [421, 324] width 25 height 11
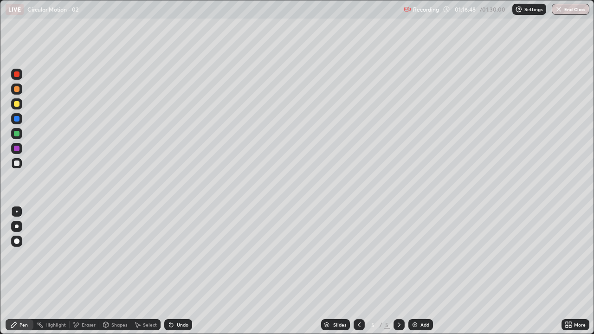
click at [108, 271] on div "Shapes" at bounding box center [115, 324] width 32 height 11
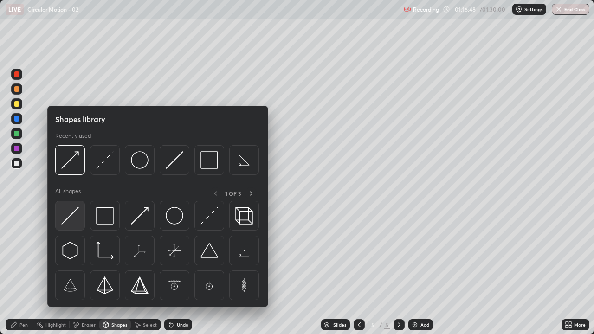
click at [75, 217] on img at bounding box center [70, 216] width 18 height 18
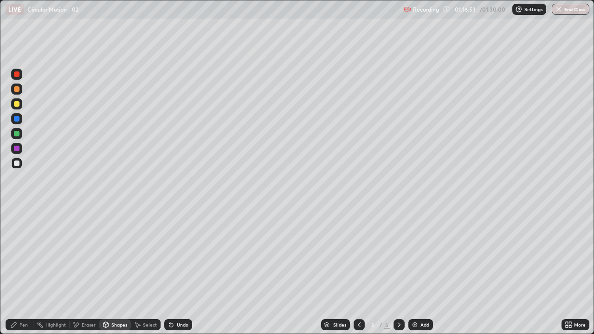
click at [119, 271] on div "Shapes" at bounding box center [115, 324] width 32 height 11
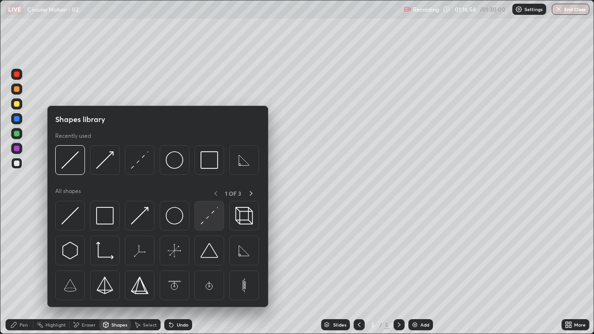
click at [206, 220] on img at bounding box center [210, 216] width 18 height 18
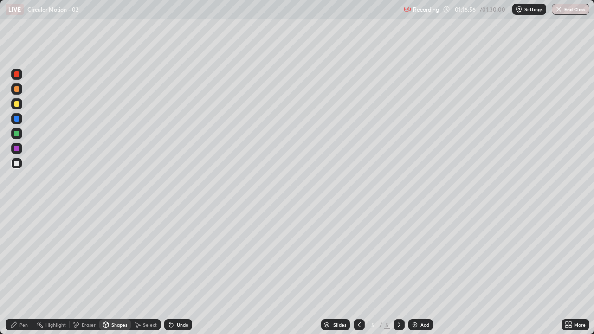
click at [114, 271] on div "Shapes" at bounding box center [119, 325] width 16 height 5
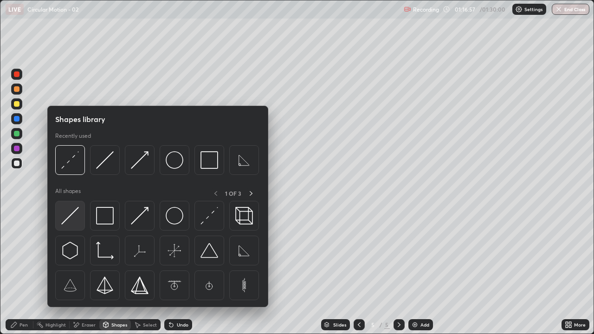
click at [69, 218] on img at bounding box center [70, 216] width 18 height 18
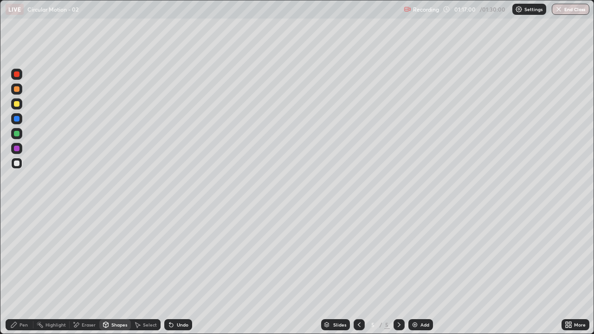
click at [119, 271] on div "Shapes" at bounding box center [115, 324] width 32 height 11
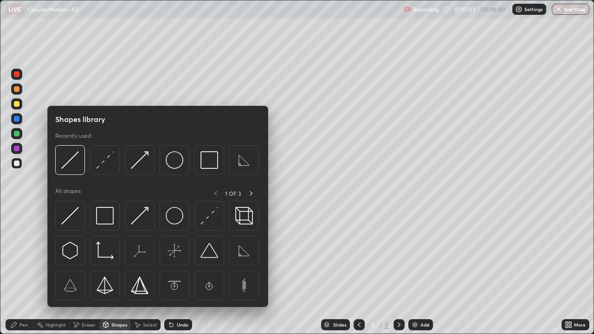
click at [14, 271] on icon at bounding box center [14, 325] width 6 height 6
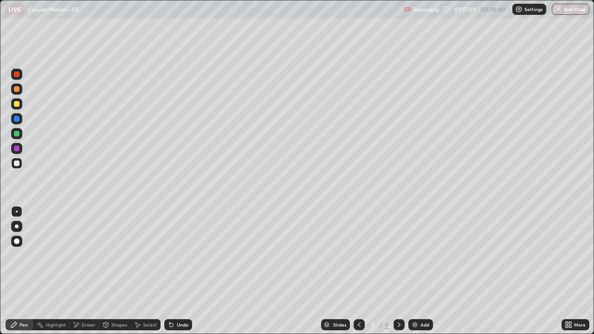
click at [117, 271] on div "Shapes" at bounding box center [119, 325] width 16 height 5
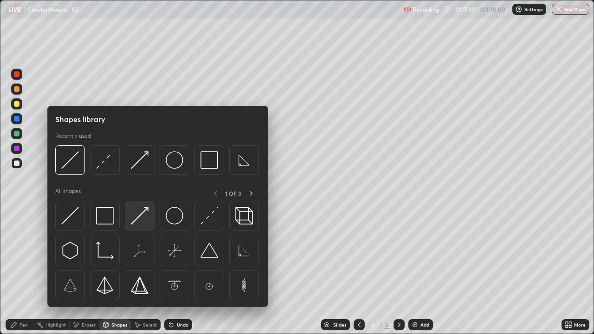
click at [141, 220] on img at bounding box center [140, 216] width 18 height 18
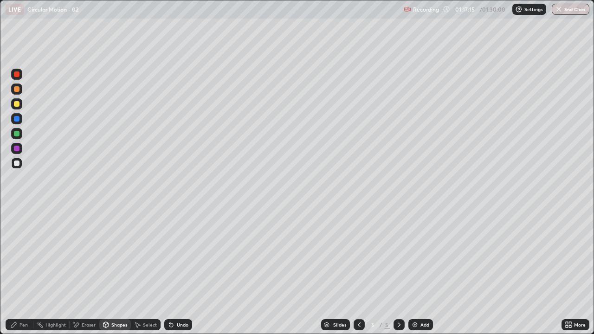
click at [83, 271] on div "Eraser" at bounding box center [89, 325] width 14 height 5
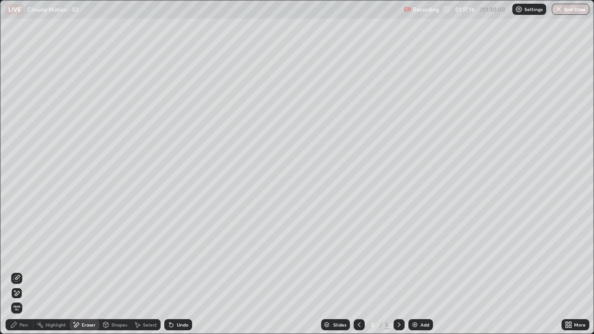
click at [17, 271] on icon at bounding box center [16, 278] width 7 height 7
click at [15, 271] on icon at bounding box center [14, 325] width 6 height 6
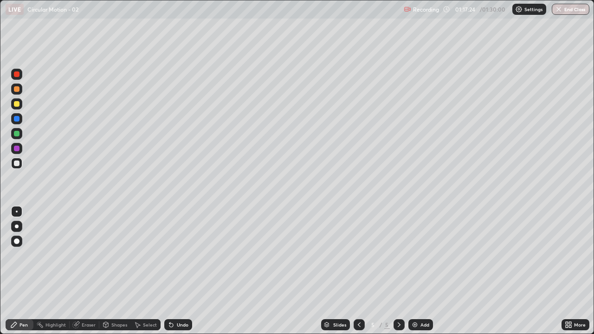
click at [113, 271] on div "Shapes" at bounding box center [115, 324] width 32 height 11
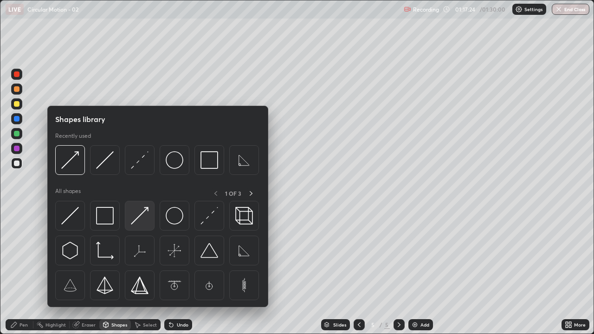
click at [139, 216] on img at bounding box center [140, 216] width 18 height 18
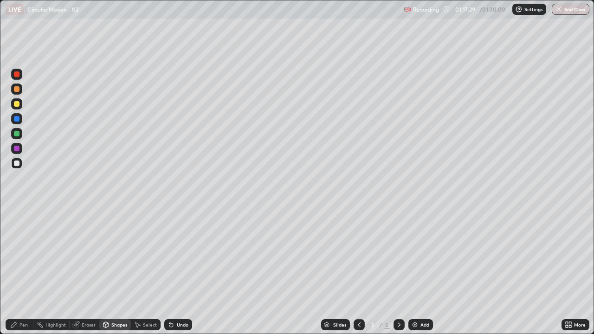
click at [16, 271] on div "Pen" at bounding box center [20, 324] width 28 height 11
click at [112, 271] on div "Shapes" at bounding box center [119, 325] width 16 height 5
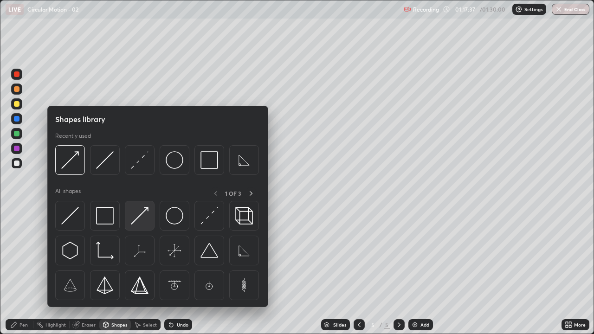
click at [142, 216] on img at bounding box center [140, 216] width 18 height 18
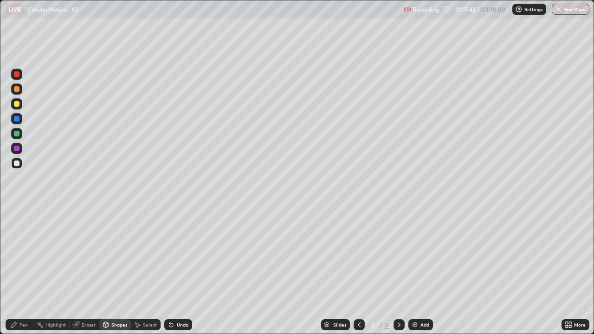
click at [183, 271] on div "Undo" at bounding box center [178, 324] width 28 height 11
click at [113, 271] on div "Shapes" at bounding box center [115, 324] width 32 height 11
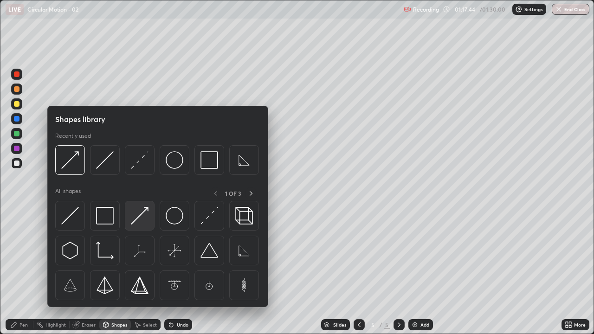
click at [137, 213] on img at bounding box center [140, 216] width 18 height 18
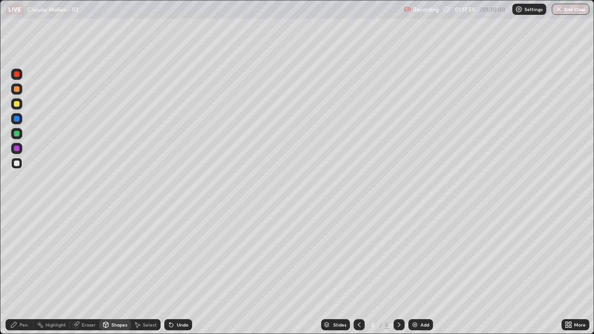
click at [18, 271] on div "Pen" at bounding box center [20, 324] width 28 height 11
click at [113, 271] on div "Shapes" at bounding box center [115, 324] width 32 height 11
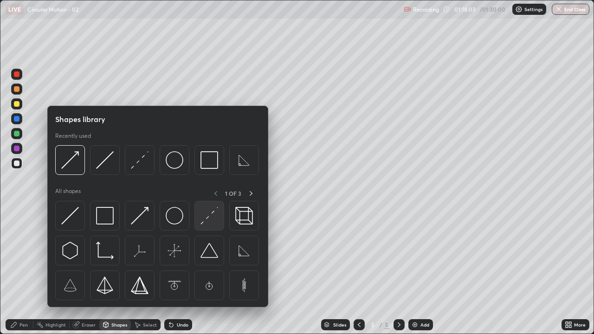
click at [211, 221] on img at bounding box center [210, 216] width 18 height 18
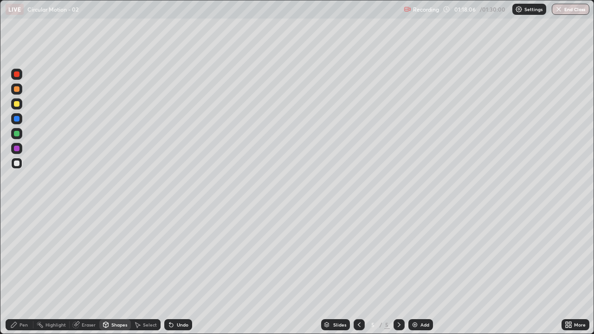
click at [19, 271] on div "Pen" at bounding box center [20, 324] width 28 height 11
click at [112, 271] on div "Shapes" at bounding box center [115, 324] width 32 height 11
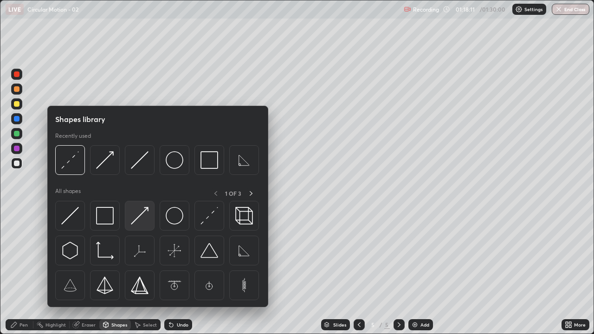
click at [136, 217] on img at bounding box center [140, 216] width 18 height 18
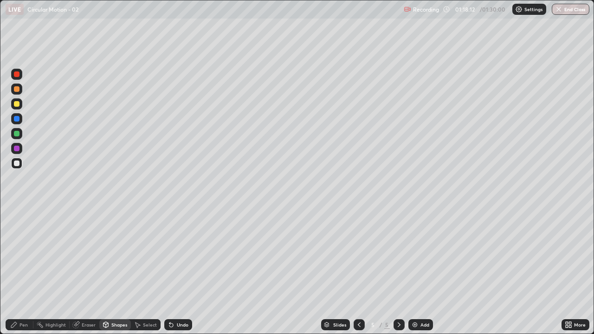
click at [14, 146] on div at bounding box center [16, 148] width 11 height 11
click at [19, 271] on div "Pen" at bounding box center [20, 324] width 28 height 11
click at [19, 163] on div at bounding box center [17, 164] width 6 height 6
click at [19, 271] on div "Pen" at bounding box center [20, 324] width 28 height 11
click at [16, 165] on div at bounding box center [17, 164] width 6 height 6
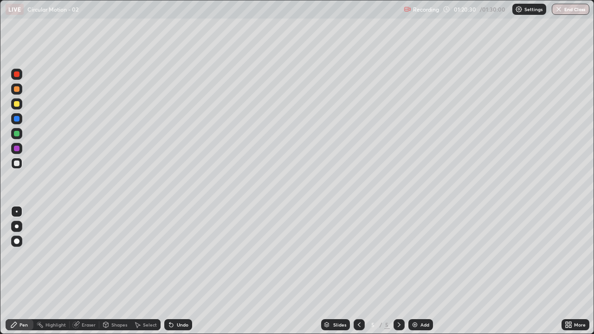
click at [19, 271] on div "Pen" at bounding box center [20, 324] width 28 height 11
click at [418, 271] on div "Add" at bounding box center [421, 324] width 25 height 11
click at [18, 271] on div "Pen" at bounding box center [20, 324] width 28 height 11
click at [15, 163] on div at bounding box center [17, 164] width 6 height 6
click at [112, 271] on div "Shapes" at bounding box center [115, 324] width 32 height 11
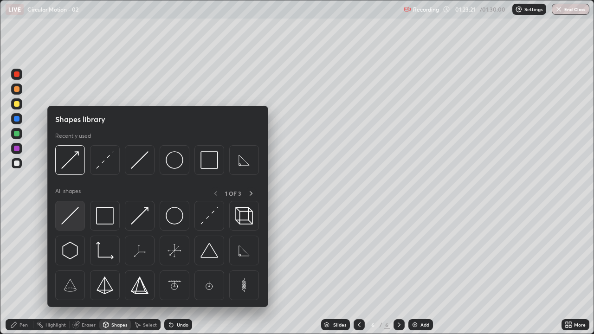
click at [71, 218] on img at bounding box center [70, 216] width 18 height 18
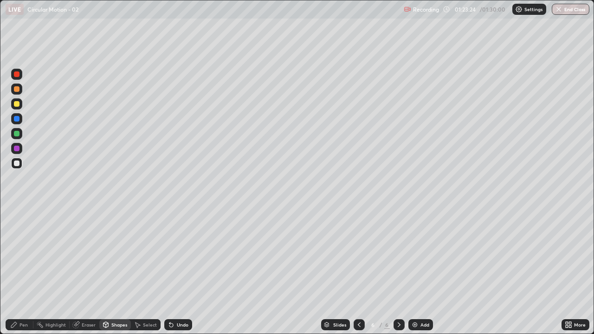
click at [16, 271] on div "Pen" at bounding box center [20, 324] width 28 height 11
click at [117, 271] on div "Shapes" at bounding box center [119, 325] width 16 height 5
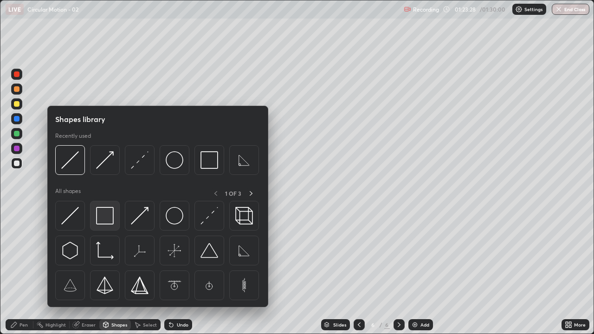
click at [104, 222] on img at bounding box center [105, 216] width 18 height 18
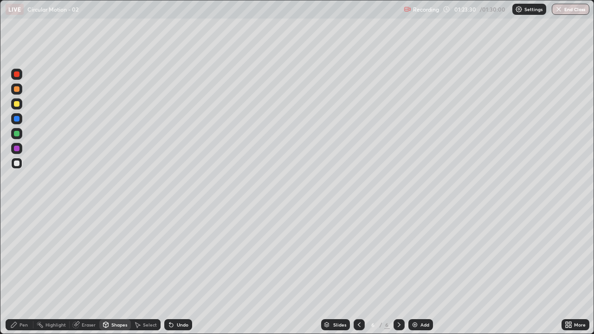
click at [112, 271] on div "Shapes" at bounding box center [115, 324] width 32 height 11
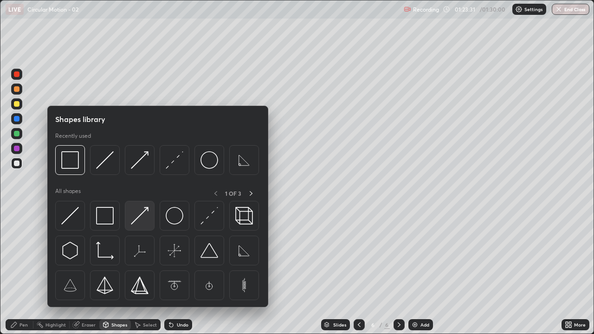
click at [138, 219] on img at bounding box center [140, 216] width 18 height 18
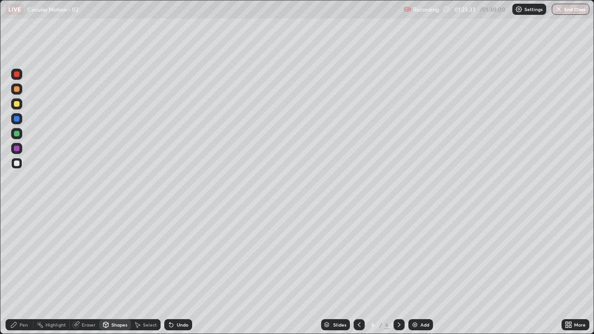
click at [16, 271] on icon at bounding box center [13, 324] width 7 height 7
click at [111, 271] on div "Shapes" at bounding box center [115, 324] width 32 height 11
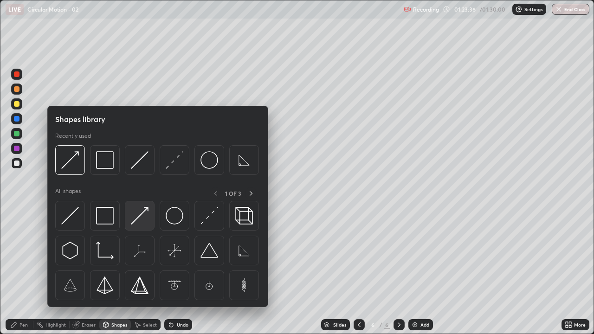
click at [141, 211] on img at bounding box center [140, 216] width 18 height 18
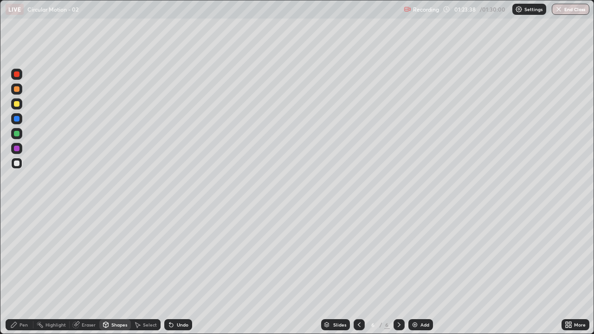
click at [83, 271] on div "Eraser" at bounding box center [85, 324] width 30 height 11
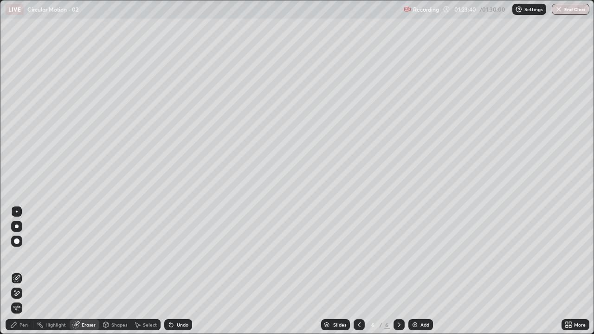
click at [19, 271] on div "Pen" at bounding box center [20, 324] width 28 height 11
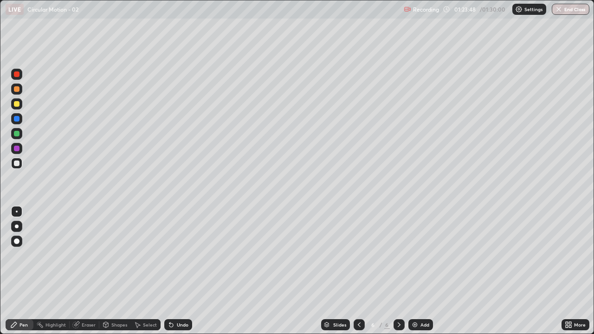
click at [116, 271] on div "Shapes" at bounding box center [119, 325] width 16 height 5
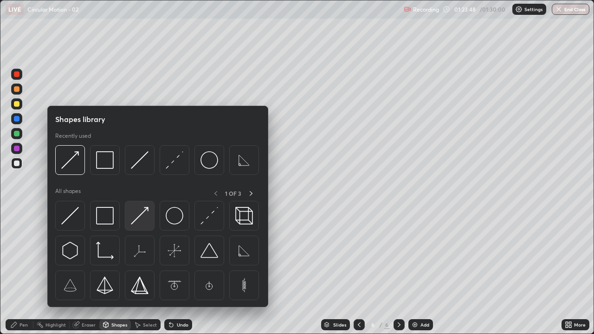
click at [143, 213] on img at bounding box center [140, 216] width 18 height 18
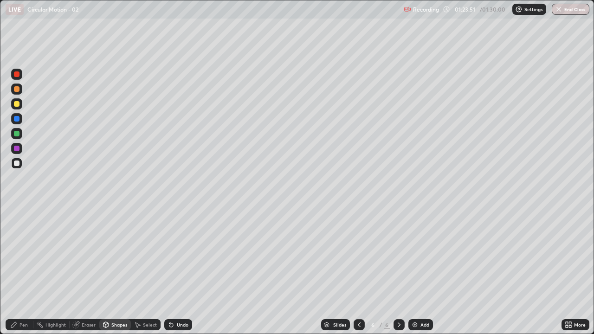
click at [17, 271] on icon at bounding box center [13, 324] width 7 height 7
click at [116, 271] on div "Shapes" at bounding box center [115, 324] width 32 height 11
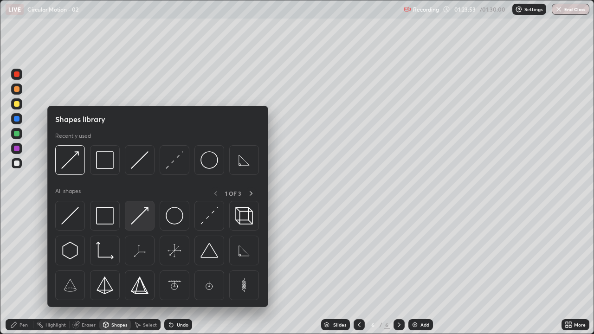
click at [143, 214] on img at bounding box center [140, 216] width 18 height 18
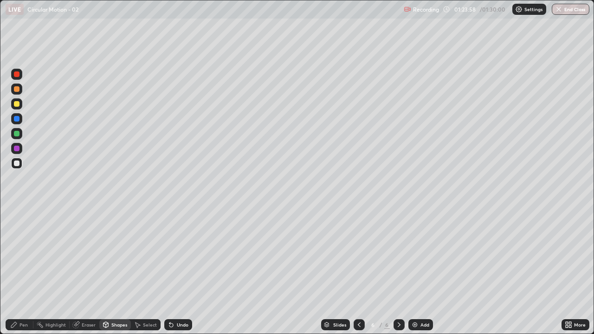
click at [20, 271] on div "Pen" at bounding box center [23, 325] width 8 height 5
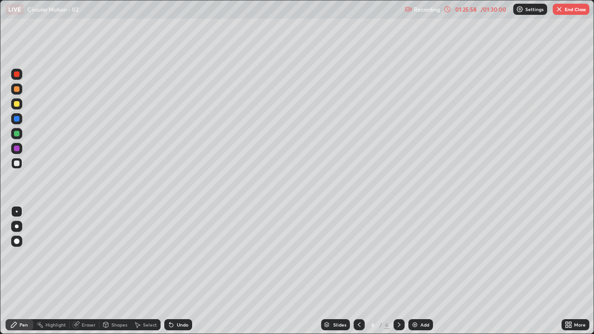
click at [564, 9] on button "End Class" at bounding box center [571, 9] width 37 height 11
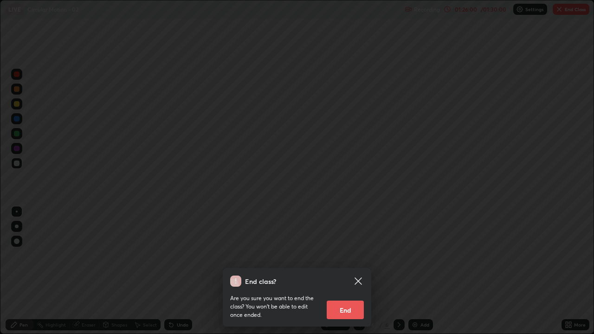
click at [335, 271] on button "End" at bounding box center [345, 310] width 37 height 19
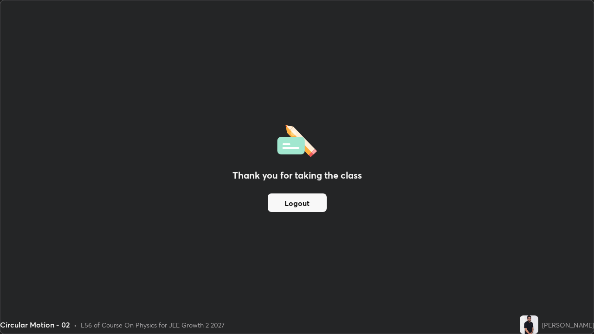
click at [299, 208] on button "Logout" at bounding box center [297, 203] width 59 height 19
